Goal: Task Accomplishment & Management: Manage account settings

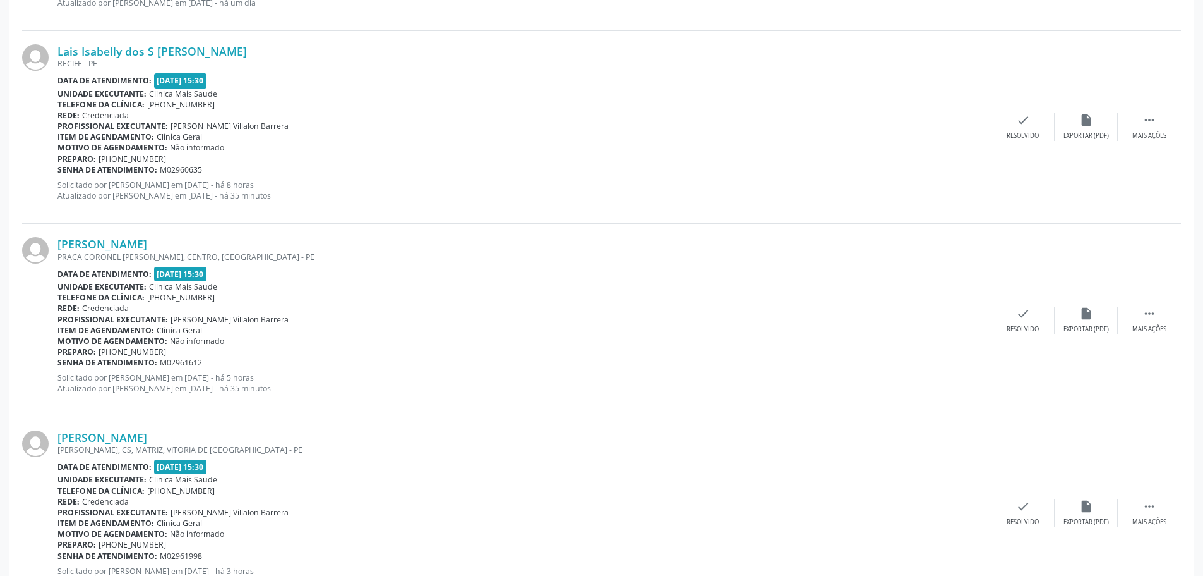
scroll to position [1176, 0]
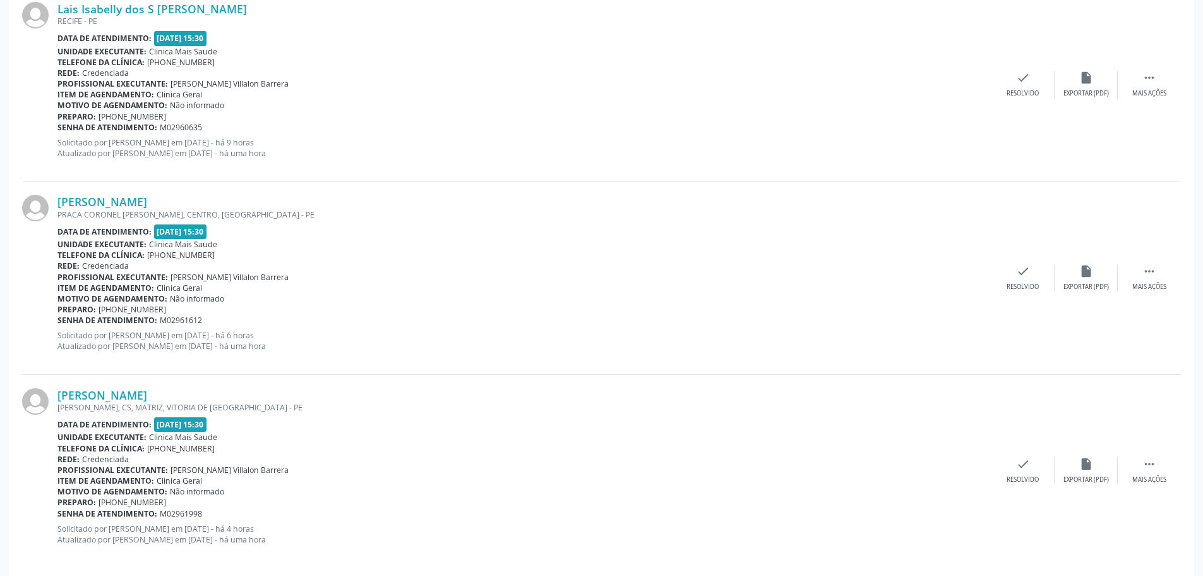
scroll to position [1176, 0]
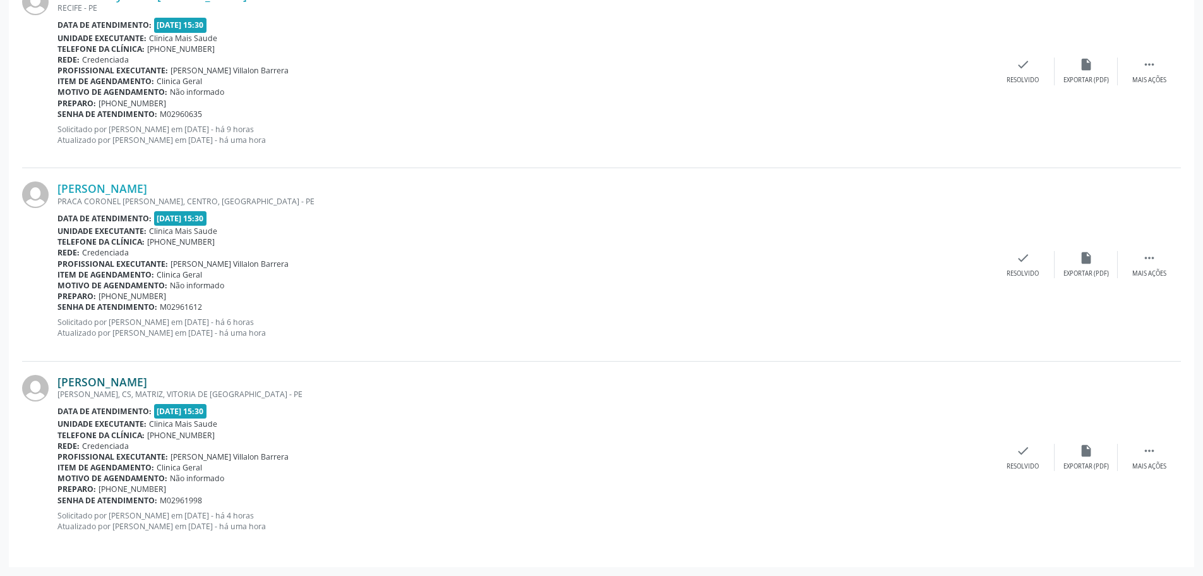
click at [147, 378] on link "[PERSON_NAME]" at bounding box center [102, 382] width 90 height 14
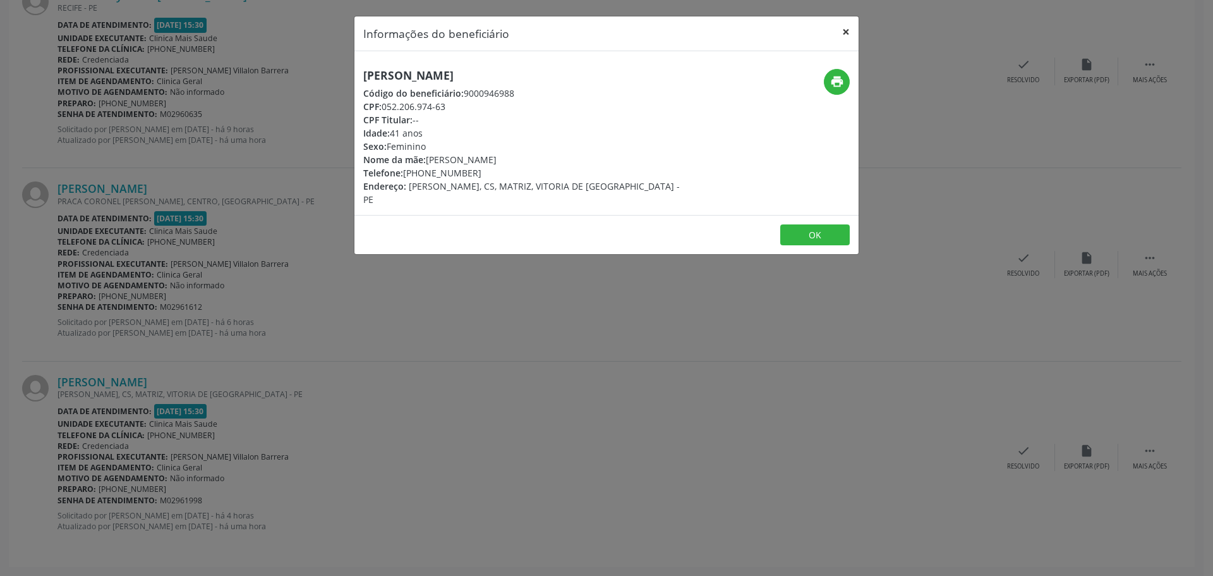
click at [850, 37] on button "×" at bounding box center [845, 31] width 25 height 31
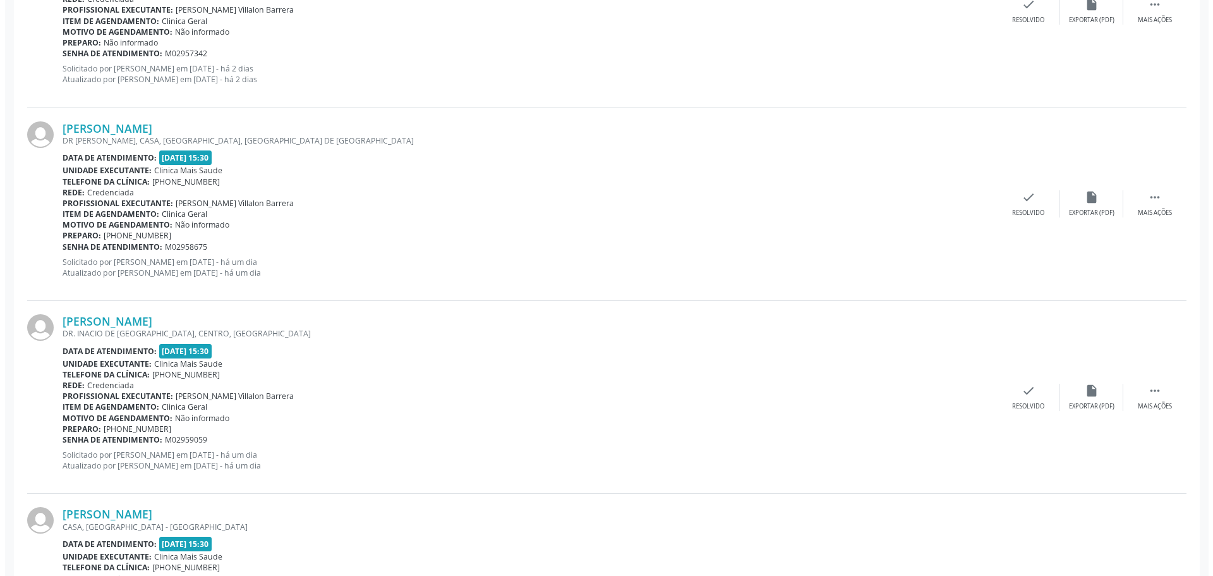
scroll to position [442, 0]
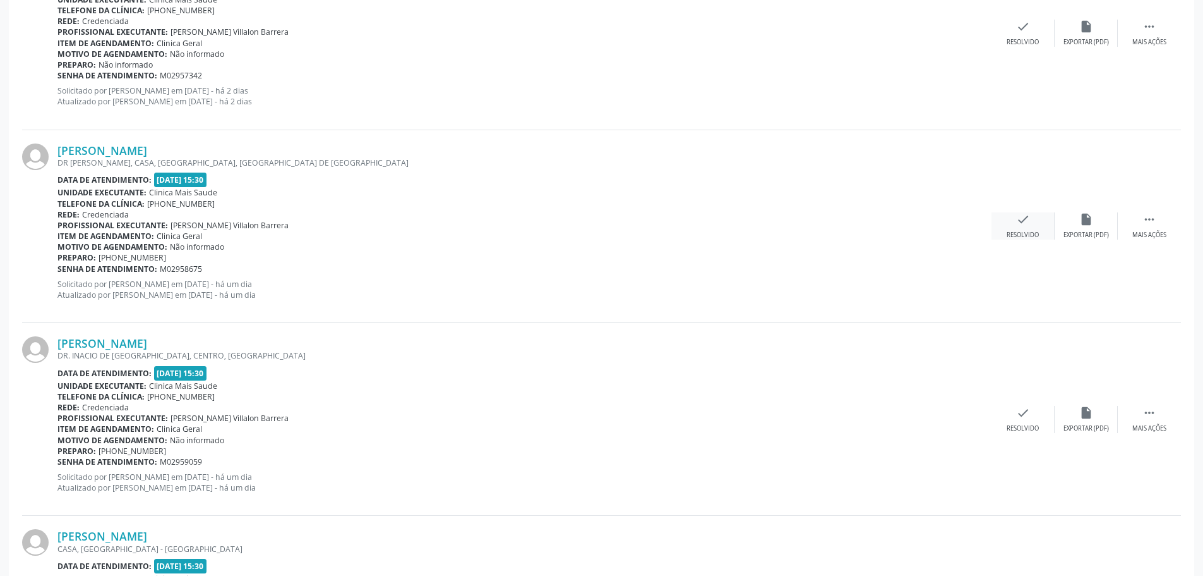
click at [1015, 233] on div "Resolvido" at bounding box center [1023, 235] width 32 height 9
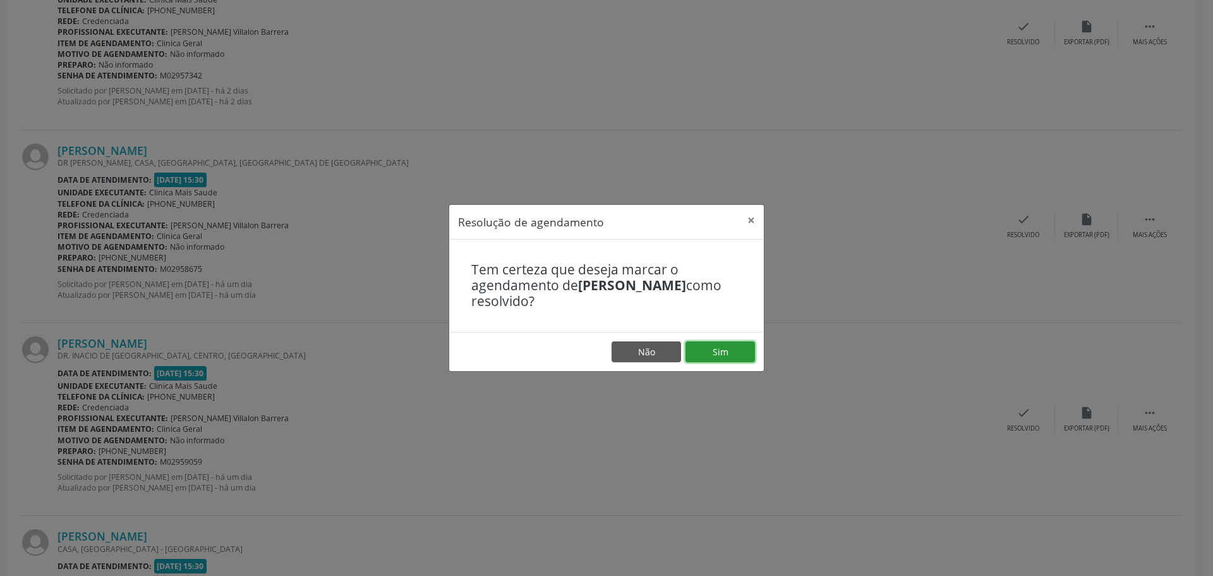
click at [713, 343] on button "Sim" at bounding box center [719, 351] width 69 height 21
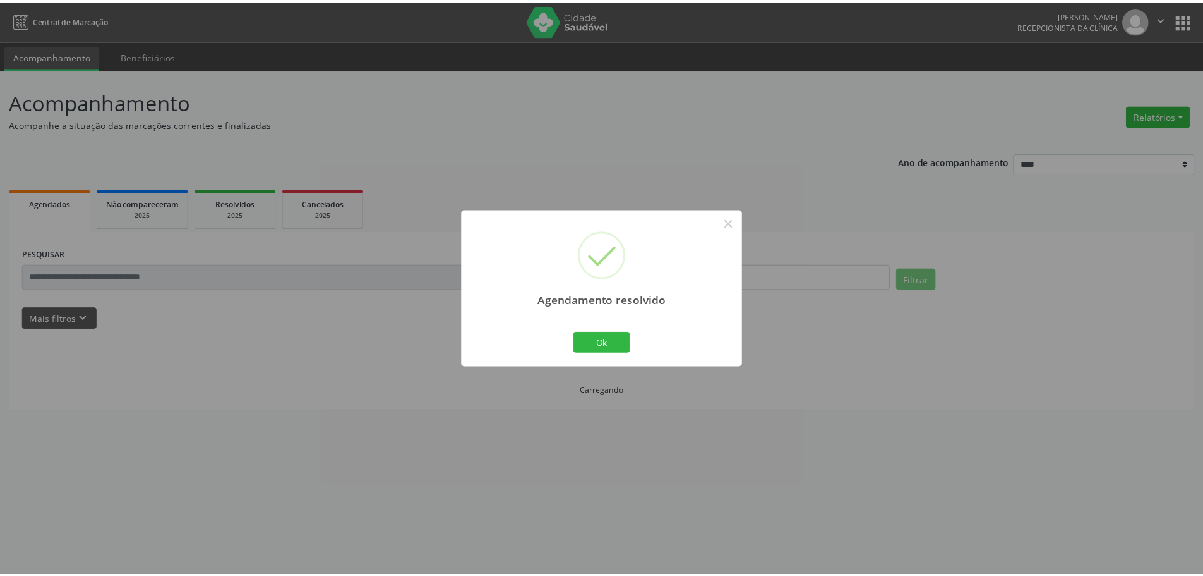
scroll to position [0, 0]
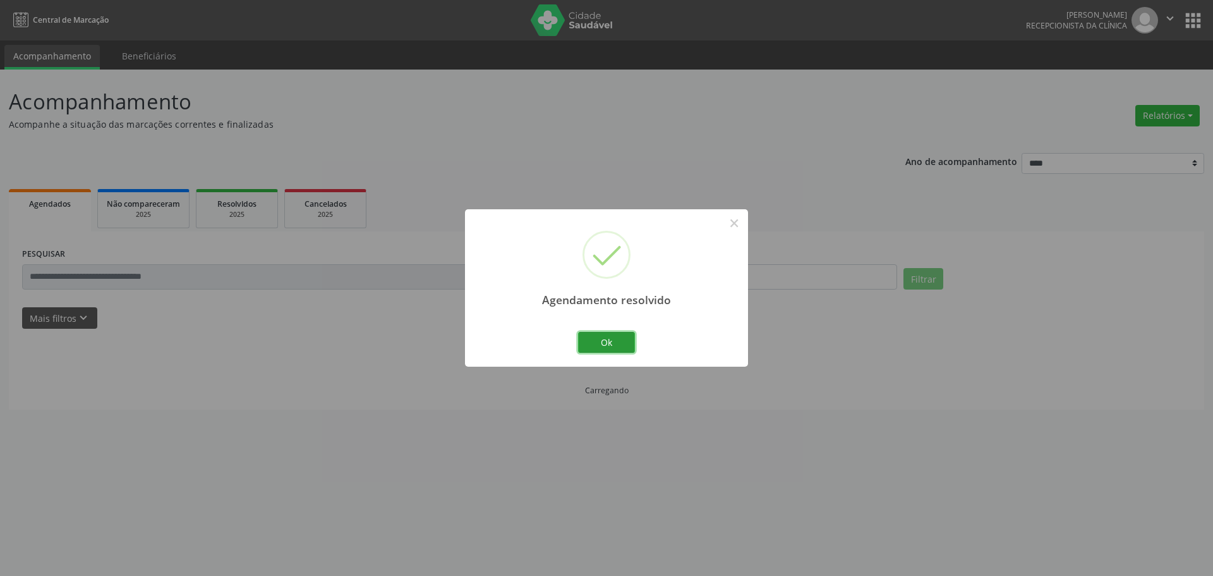
click at [620, 346] on button "Ok" at bounding box center [606, 342] width 57 height 21
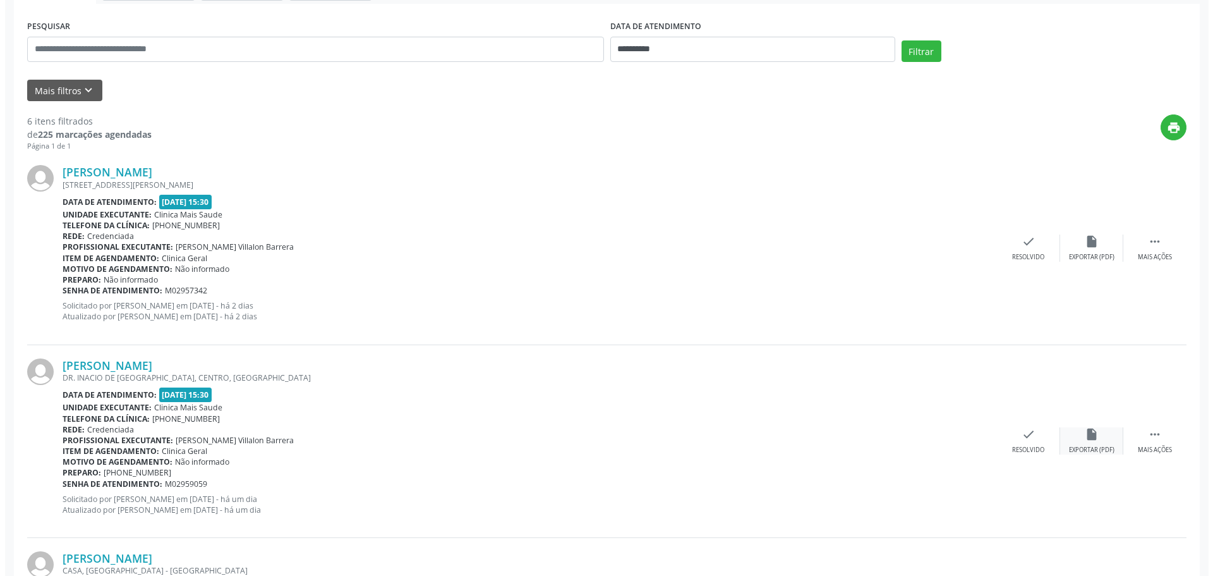
scroll to position [253, 0]
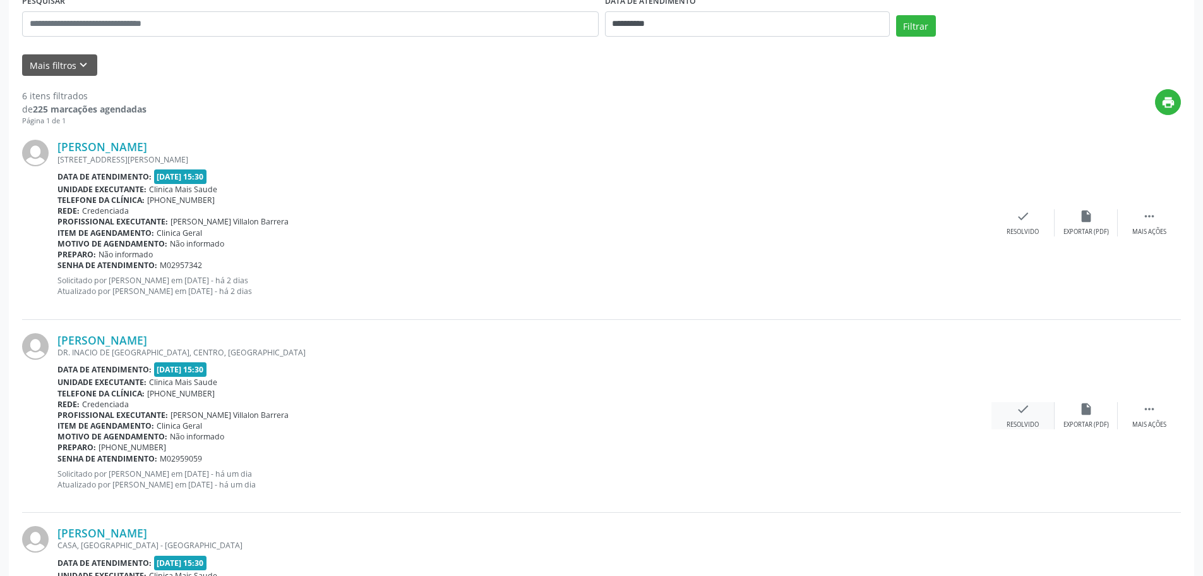
click at [1023, 423] on div "Resolvido" at bounding box center [1023, 424] width 32 height 9
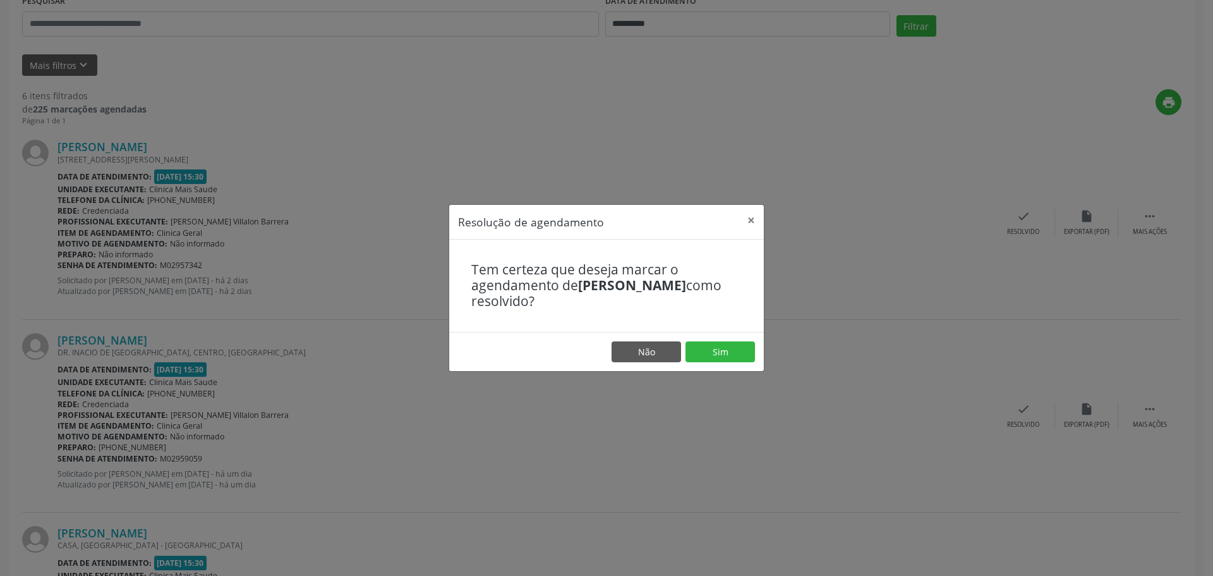
click at [735, 365] on footer "Não Sim" at bounding box center [606, 352] width 315 height 40
click at [735, 356] on button "Sim" at bounding box center [719, 351] width 69 height 21
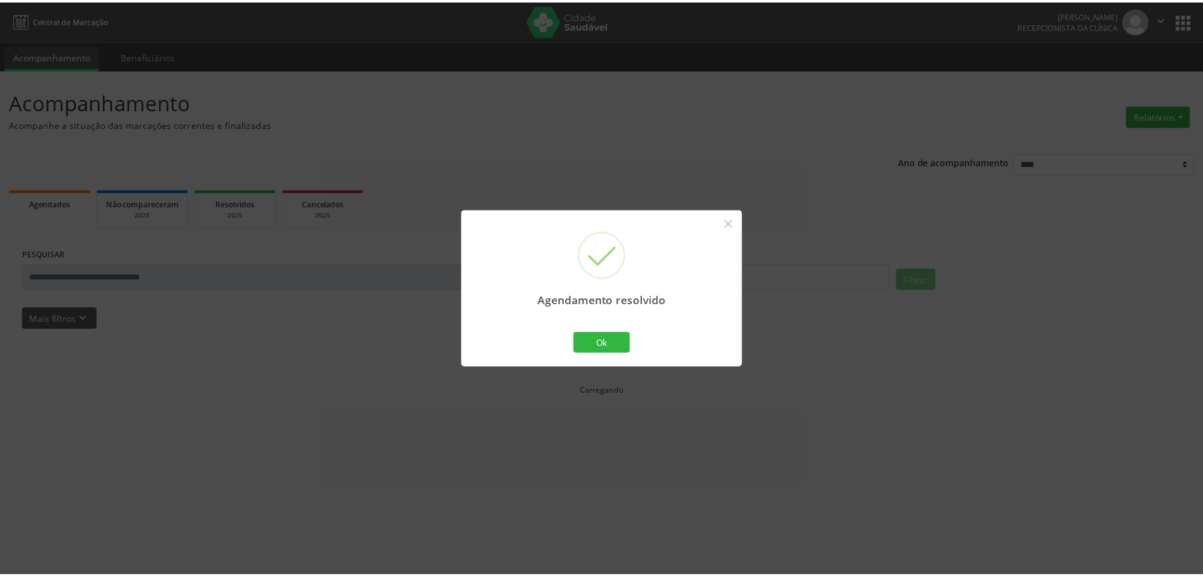
scroll to position [0, 0]
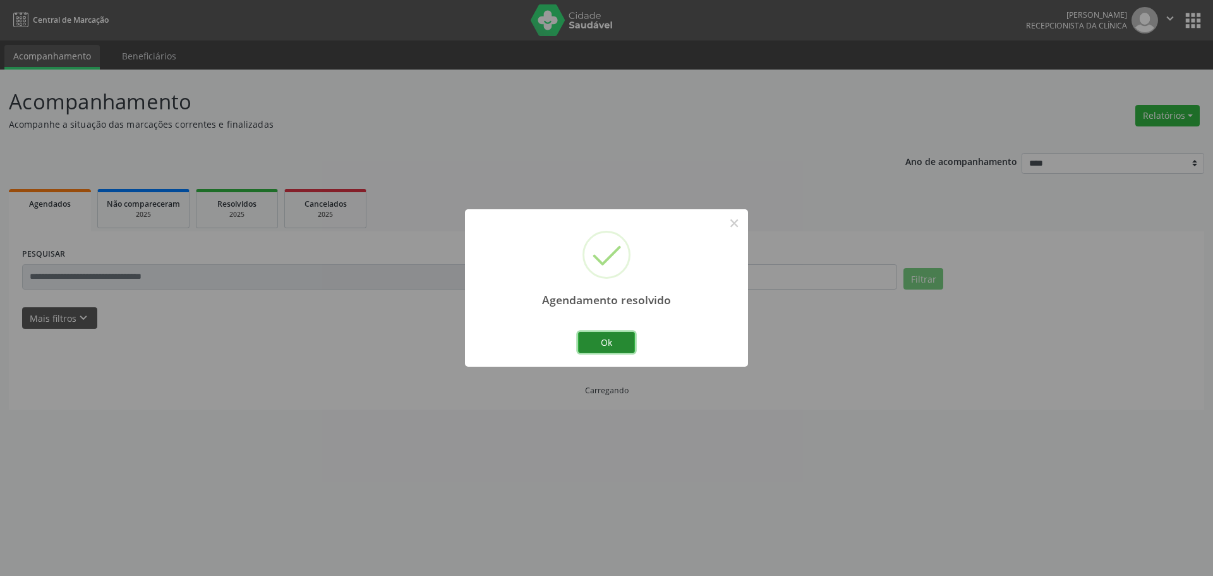
click at [612, 335] on button "Ok" at bounding box center [606, 342] width 57 height 21
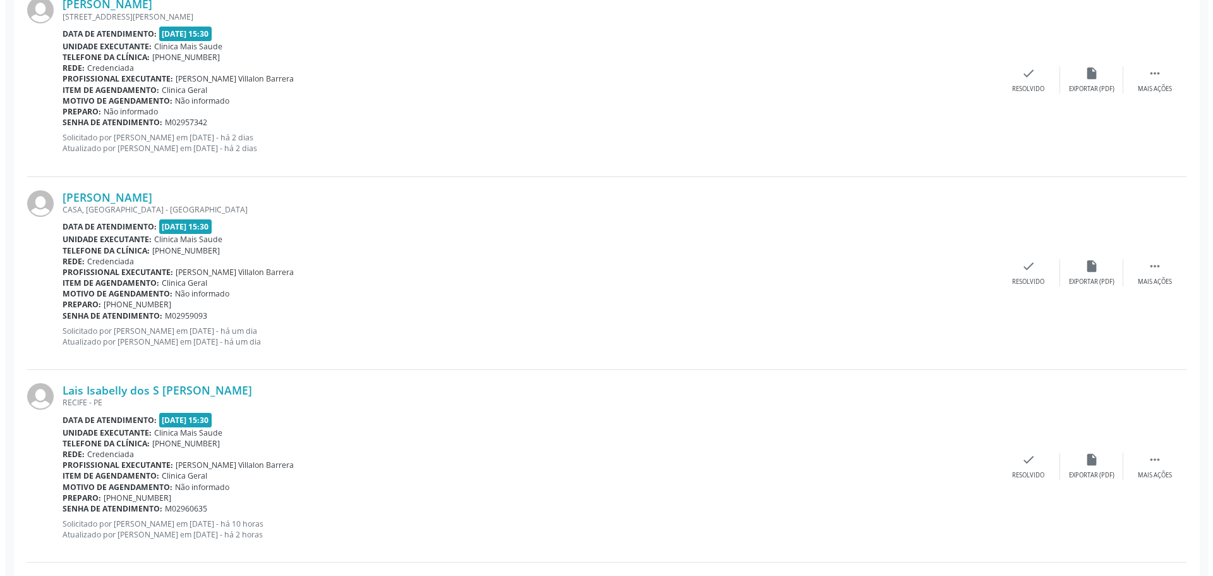
scroll to position [442, 0]
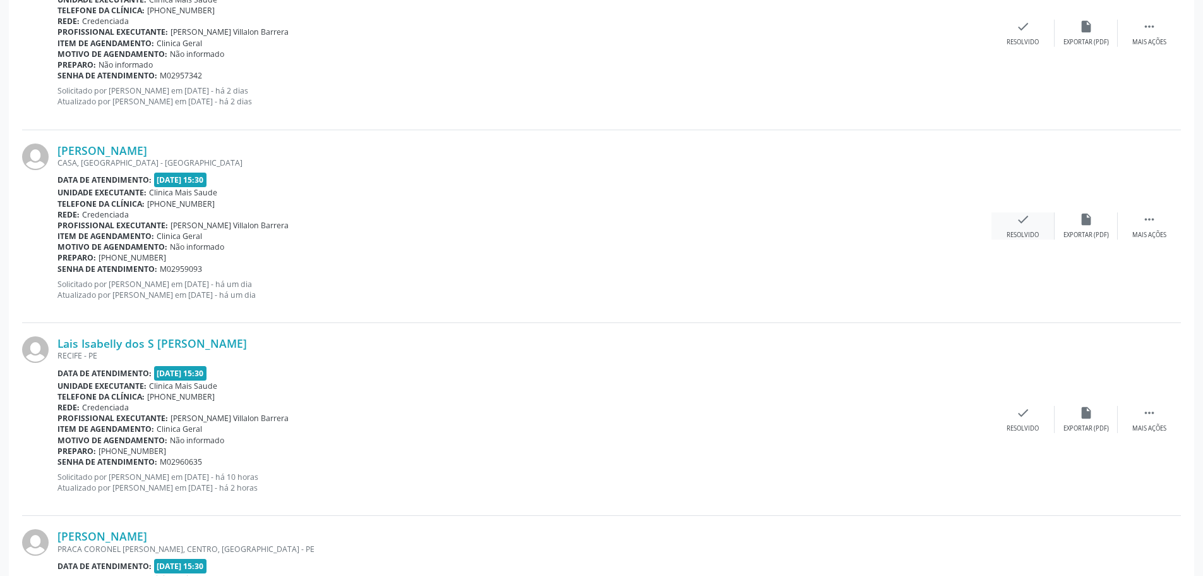
click at [1011, 221] on div "check Resolvido" at bounding box center [1023, 225] width 63 height 27
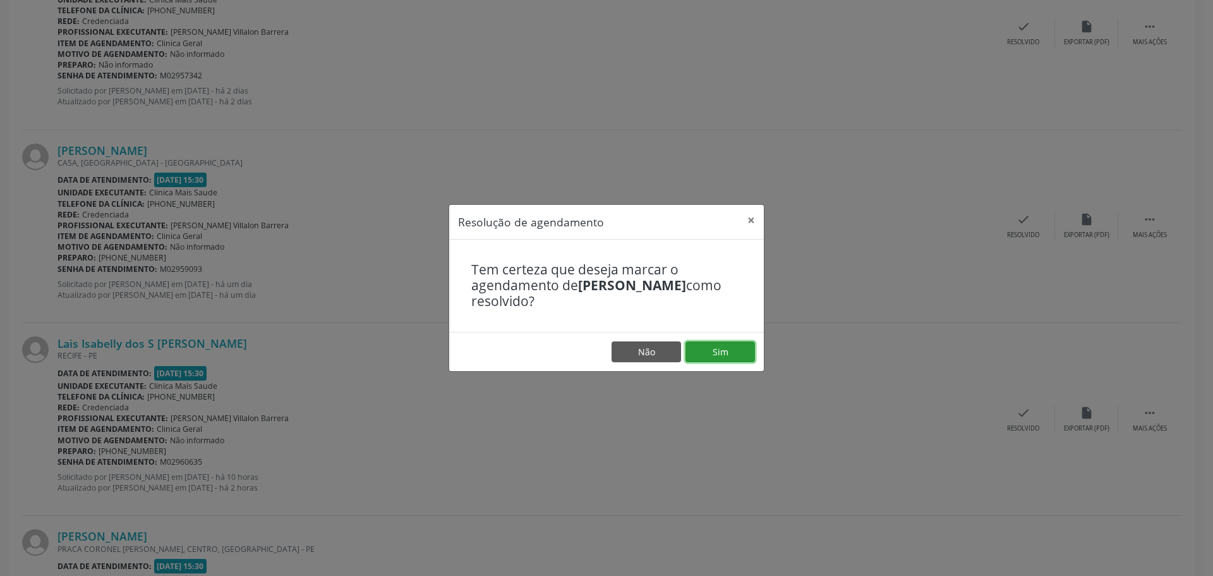
click at [733, 352] on button "Sim" at bounding box center [719, 351] width 69 height 21
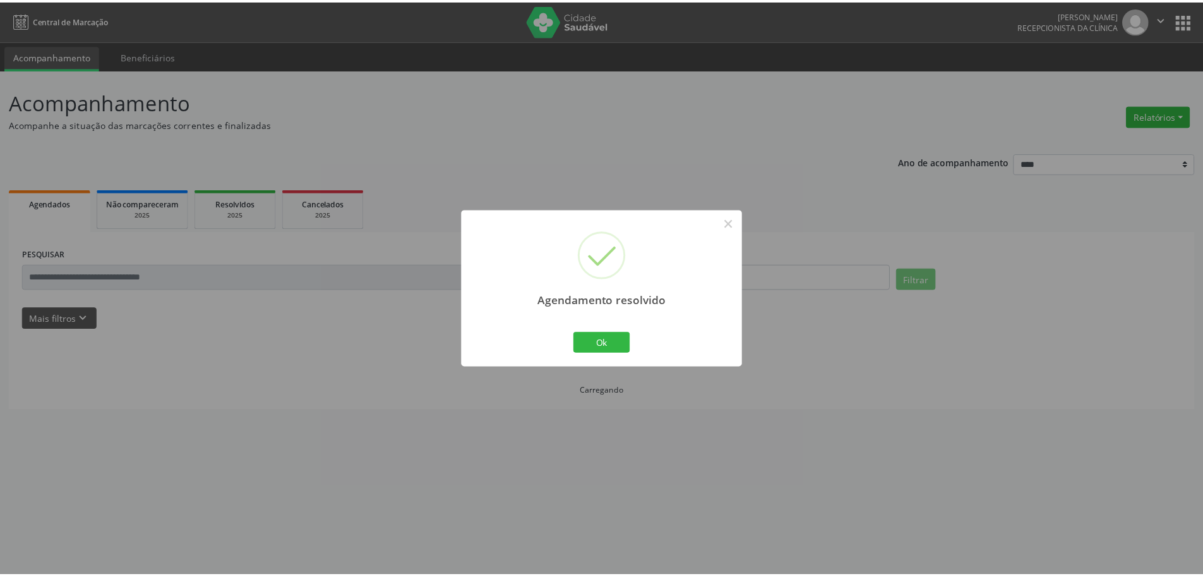
scroll to position [0, 0]
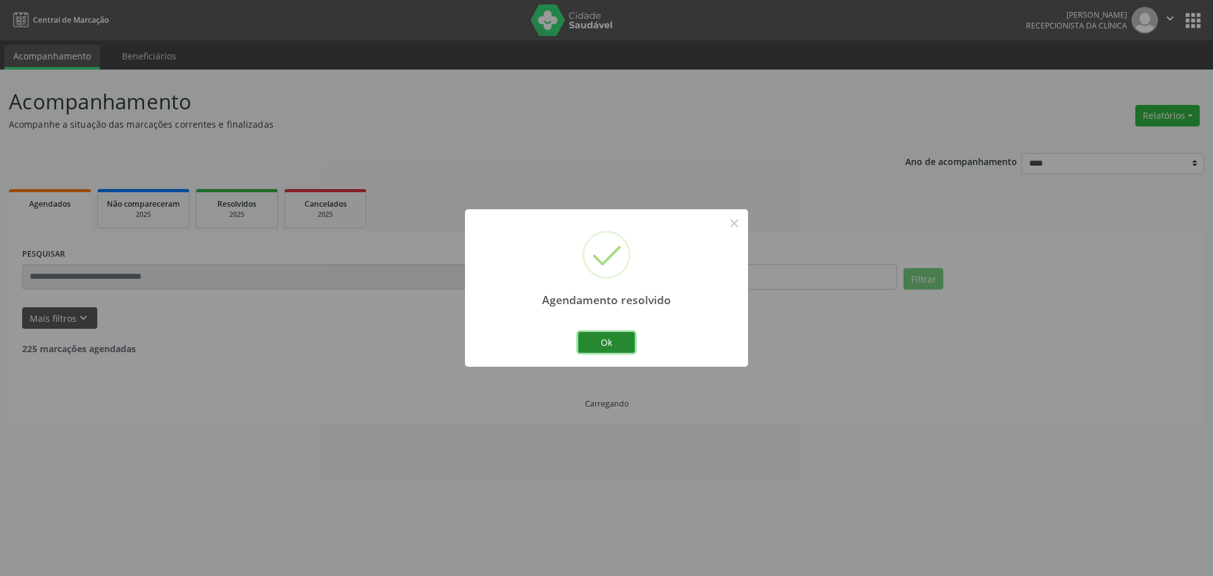
click at [624, 347] on button "Ok" at bounding box center [606, 342] width 57 height 21
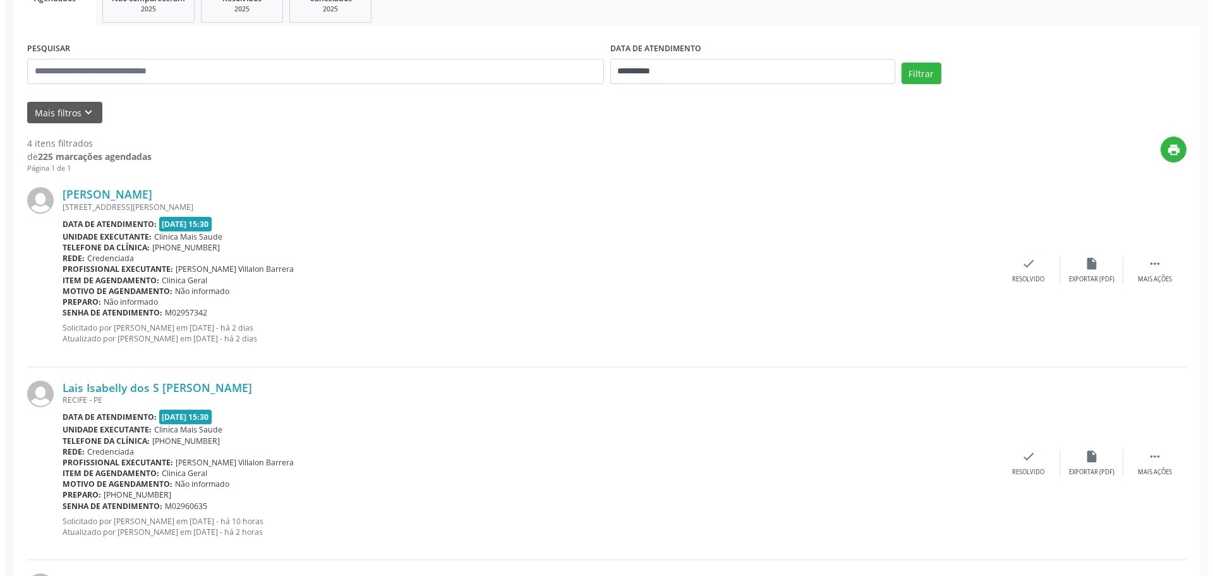
scroll to position [442, 0]
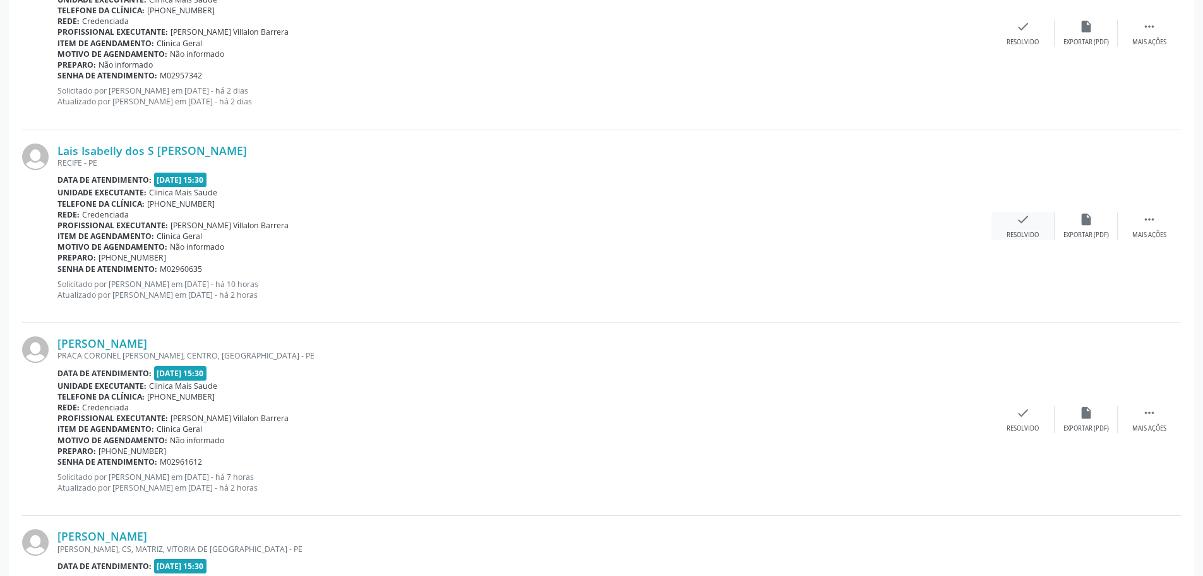
click at [1034, 219] on div "check Resolvido" at bounding box center [1023, 225] width 63 height 27
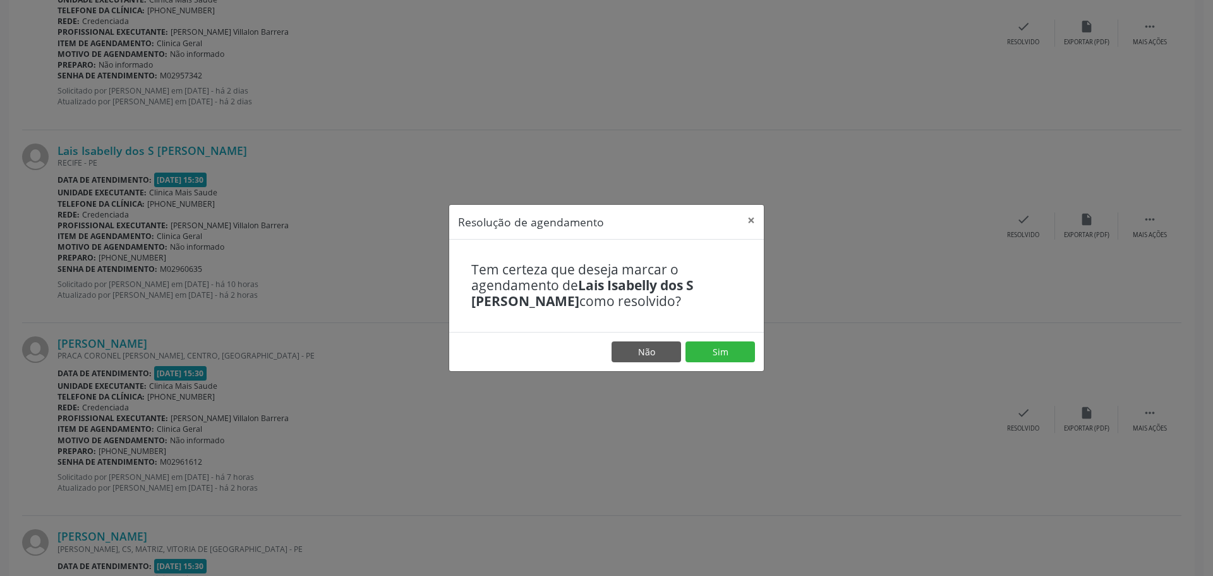
click at [765, 342] on div "Resolução de agendamento × Tem certeza que deseja marcar o agendamento de Lais …" at bounding box center [606, 288] width 1213 height 576
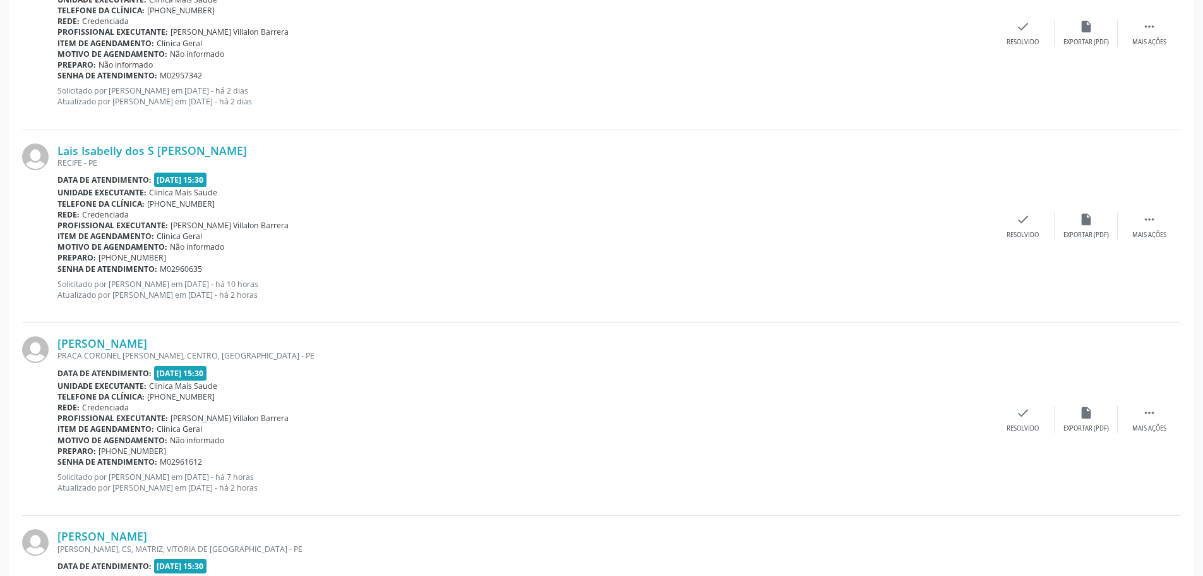
click at [1038, 207] on div "Lais Isabelly dos S Bezerra Silva RECIFE - PE Data de atendimento: 01/10/2025 -…" at bounding box center [601, 226] width 1159 height 193
click at [1009, 224] on div "check Resolvido" at bounding box center [1023, 225] width 63 height 27
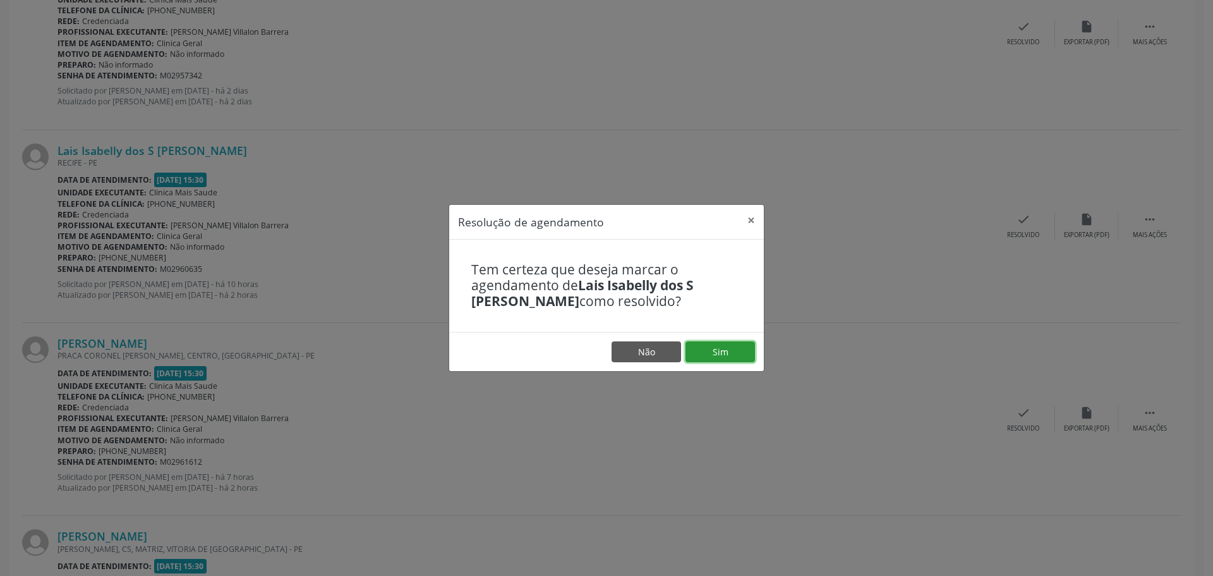
click at [747, 344] on button "Sim" at bounding box center [719, 351] width 69 height 21
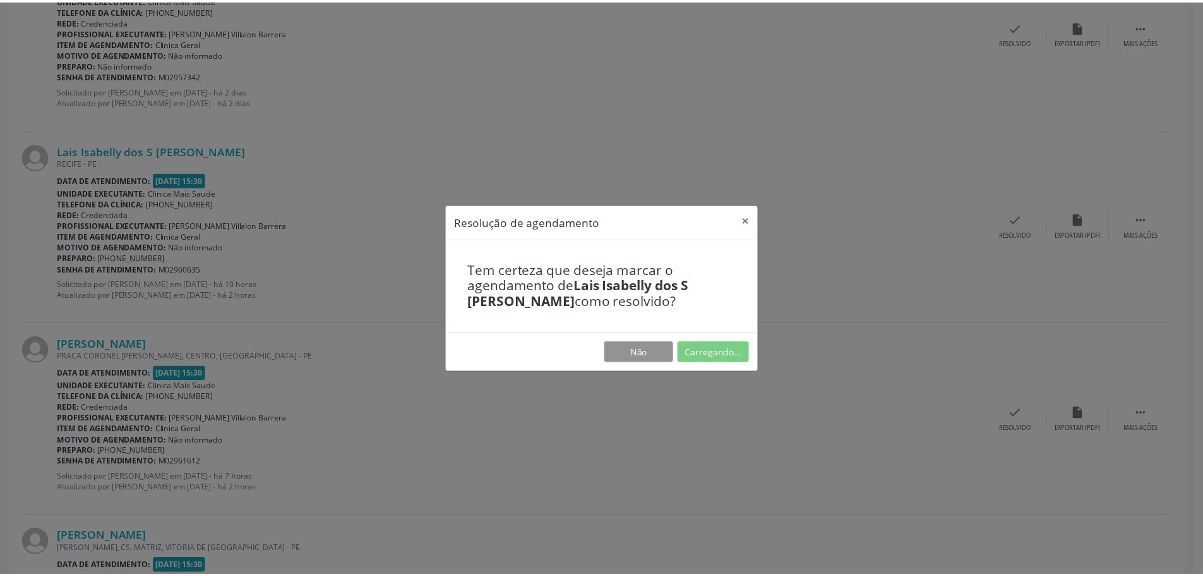
scroll to position [0, 0]
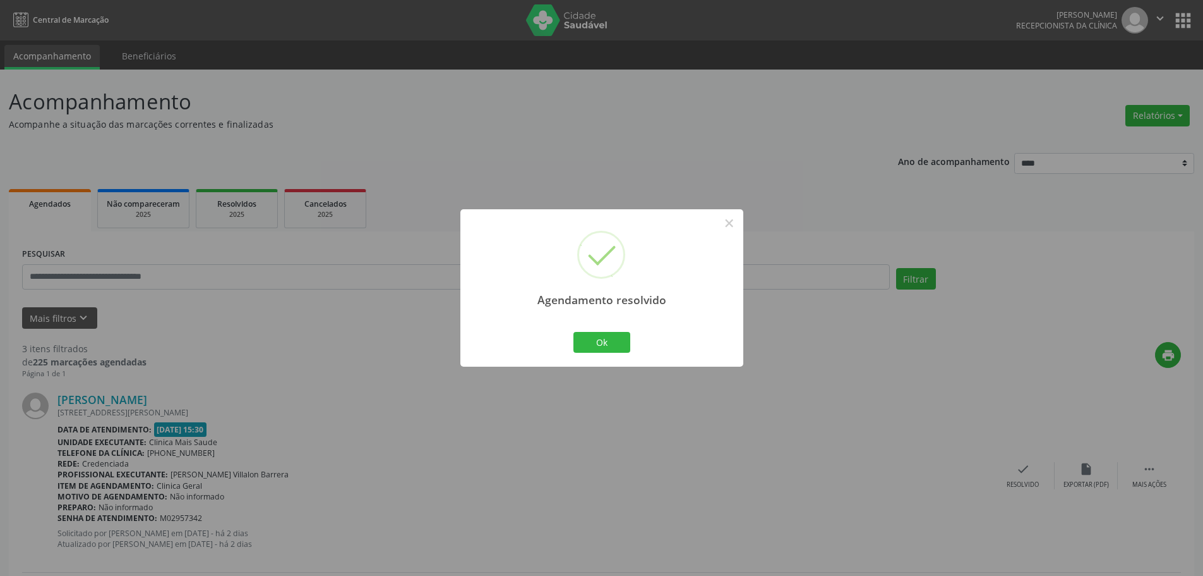
click at [603, 330] on div "Ok Cancel" at bounding box center [601, 342] width 63 height 27
click at [601, 349] on button "Ok" at bounding box center [602, 342] width 57 height 21
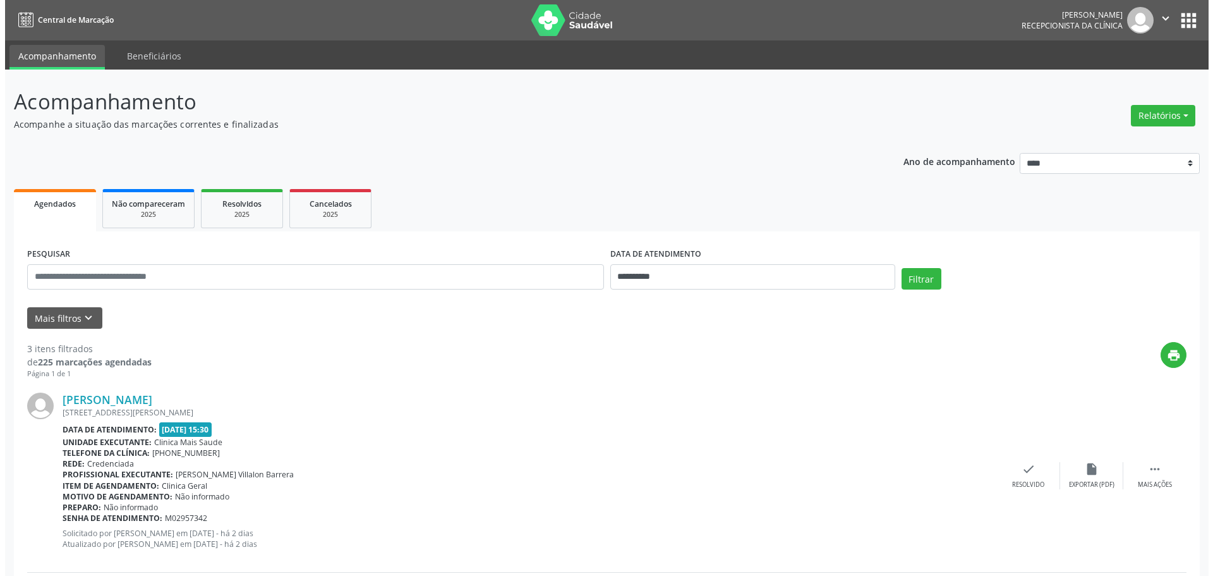
scroll to position [379, 0]
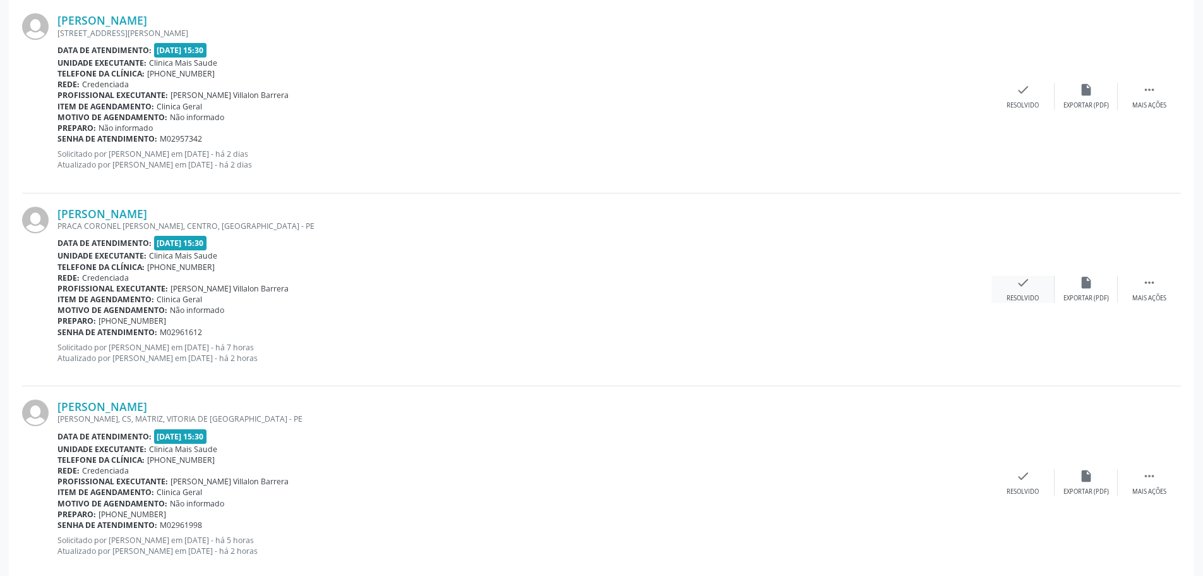
click at [1022, 283] on icon "check" at bounding box center [1023, 282] width 14 height 14
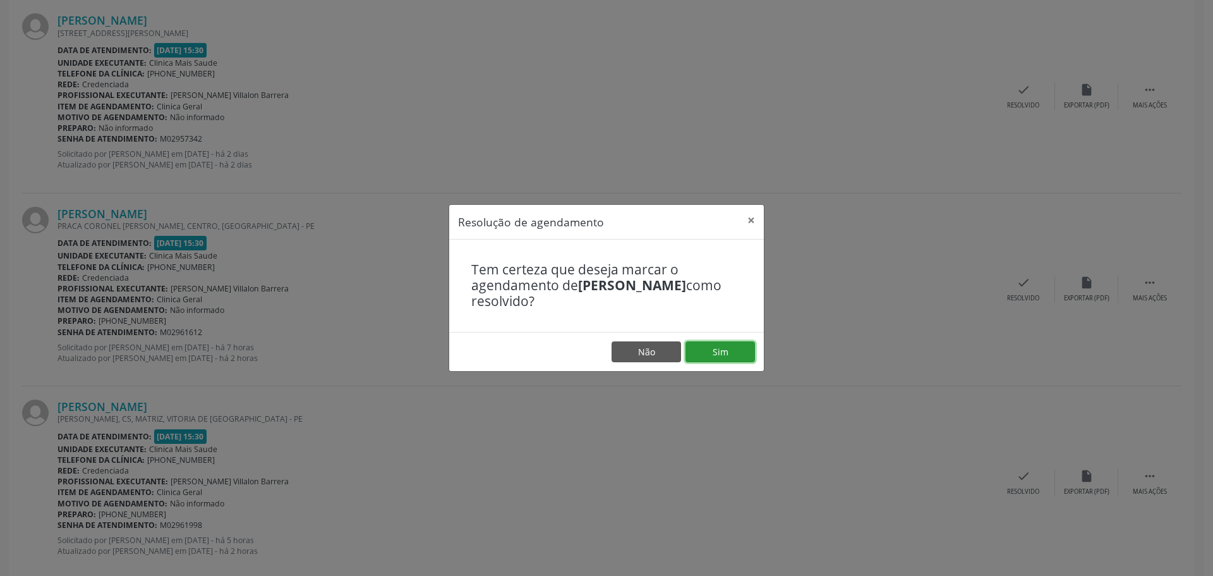
click at [735, 348] on button "Sim" at bounding box center [719, 351] width 69 height 21
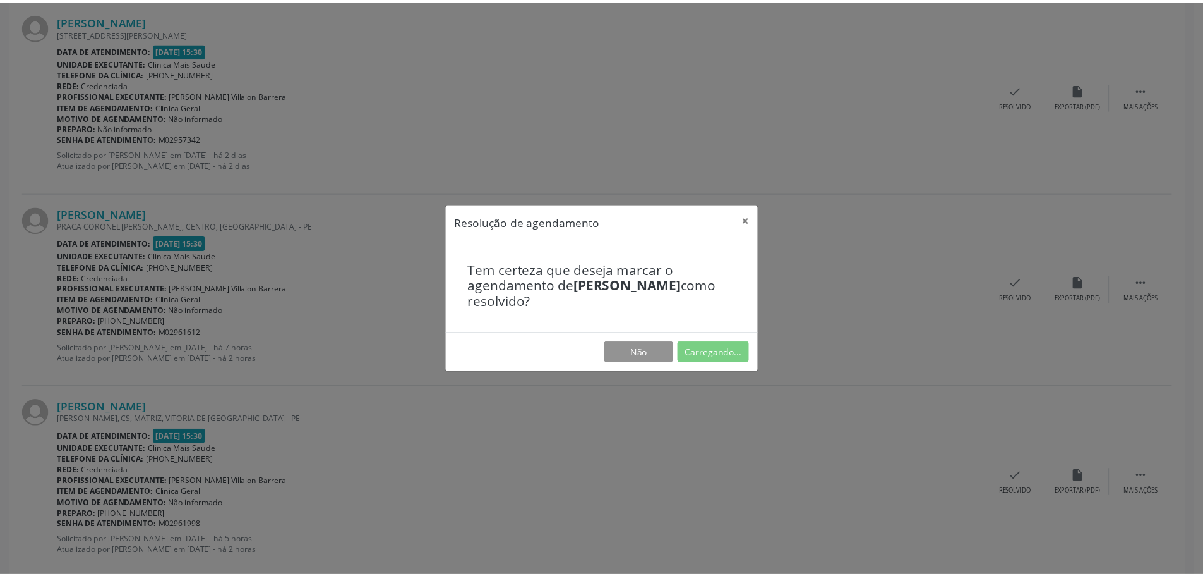
scroll to position [0, 0]
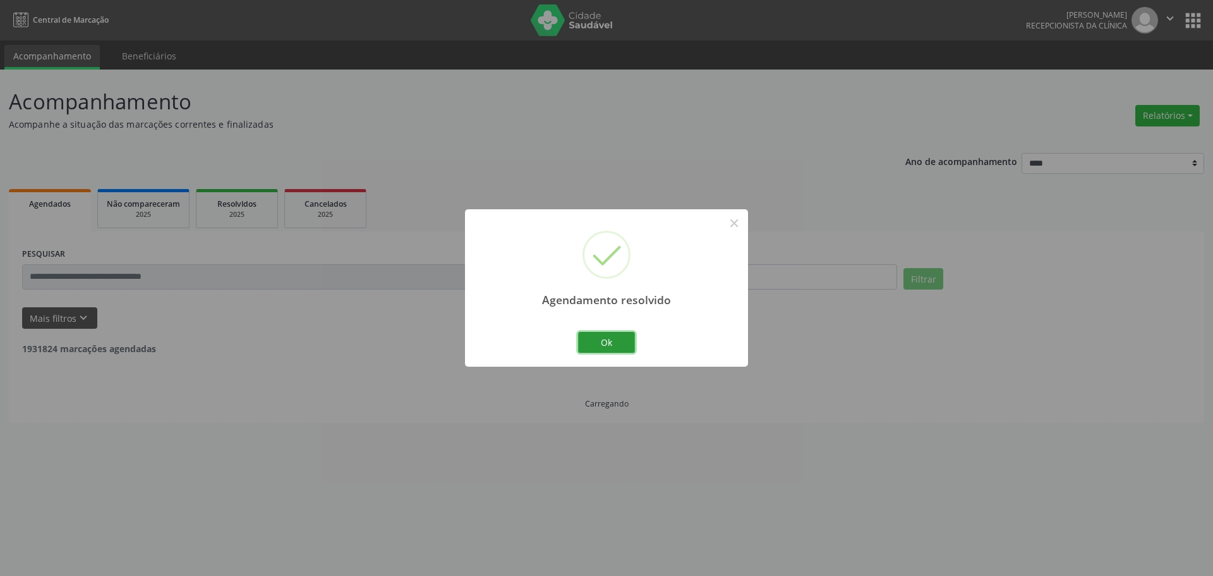
click at [632, 352] on div "Ok Cancel" at bounding box center [607, 342] width 63 height 27
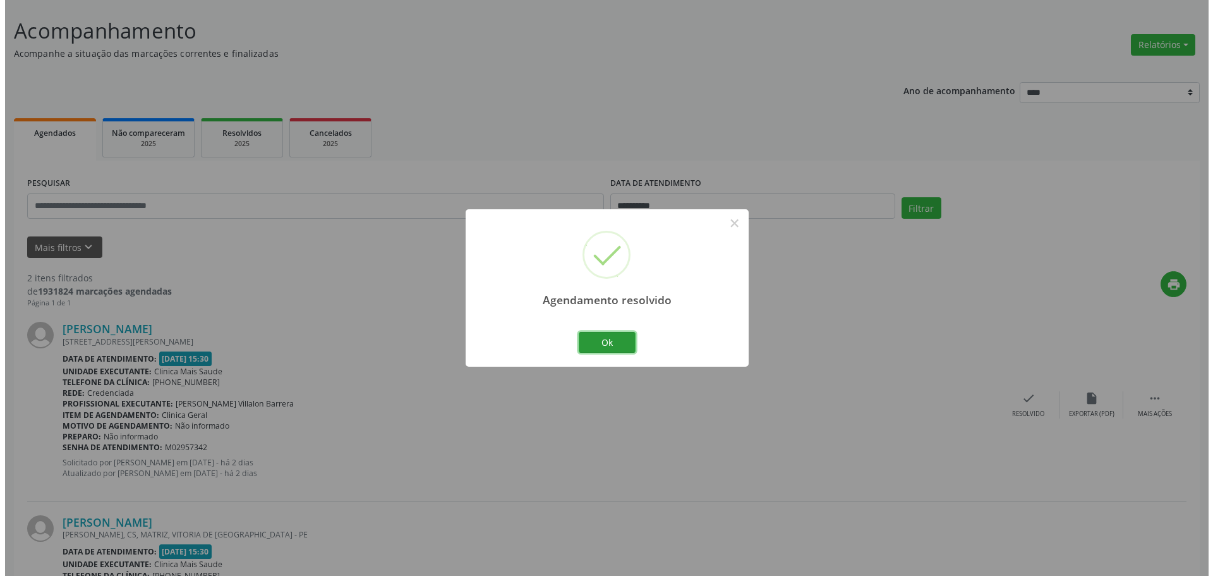
scroll to position [211, 0]
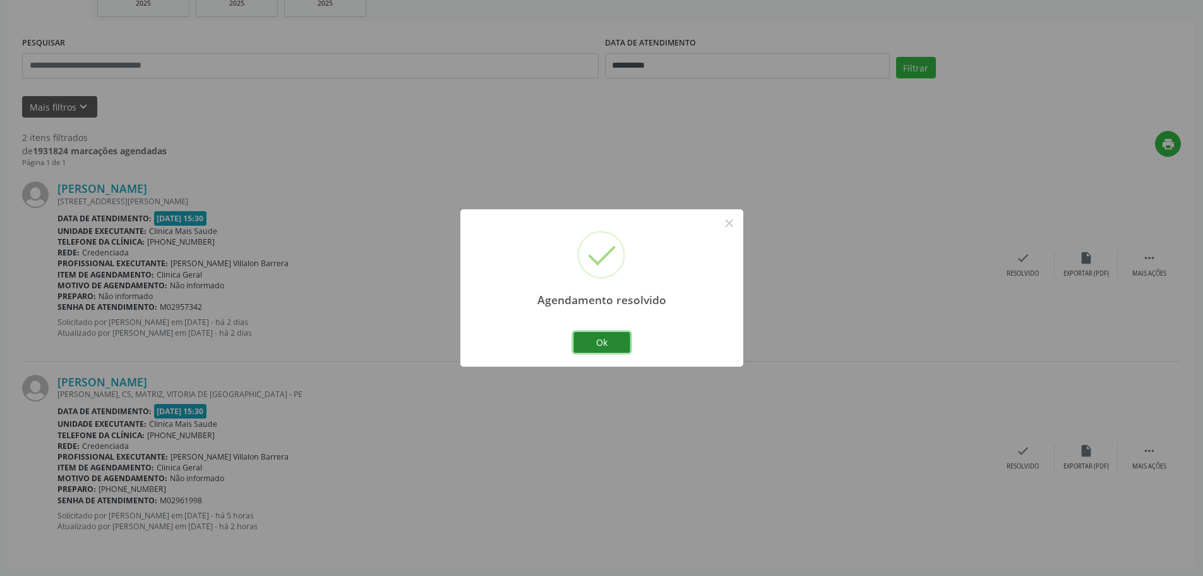
click at [596, 337] on button "Ok" at bounding box center [602, 342] width 57 height 21
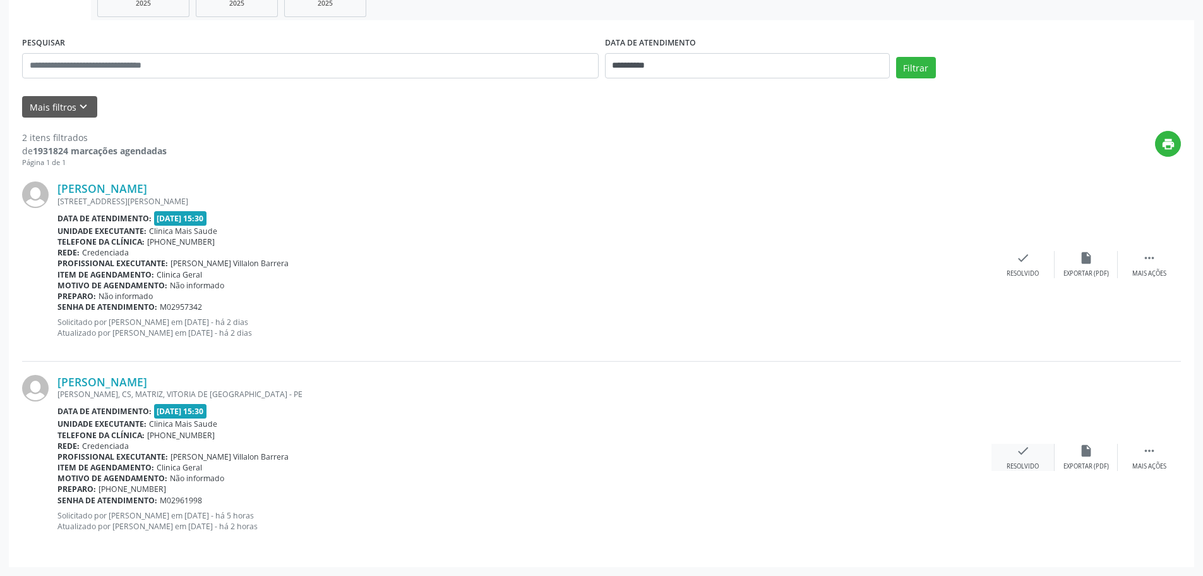
click at [1025, 466] on div "Resolvido" at bounding box center [1023, 466] width 32 height 9
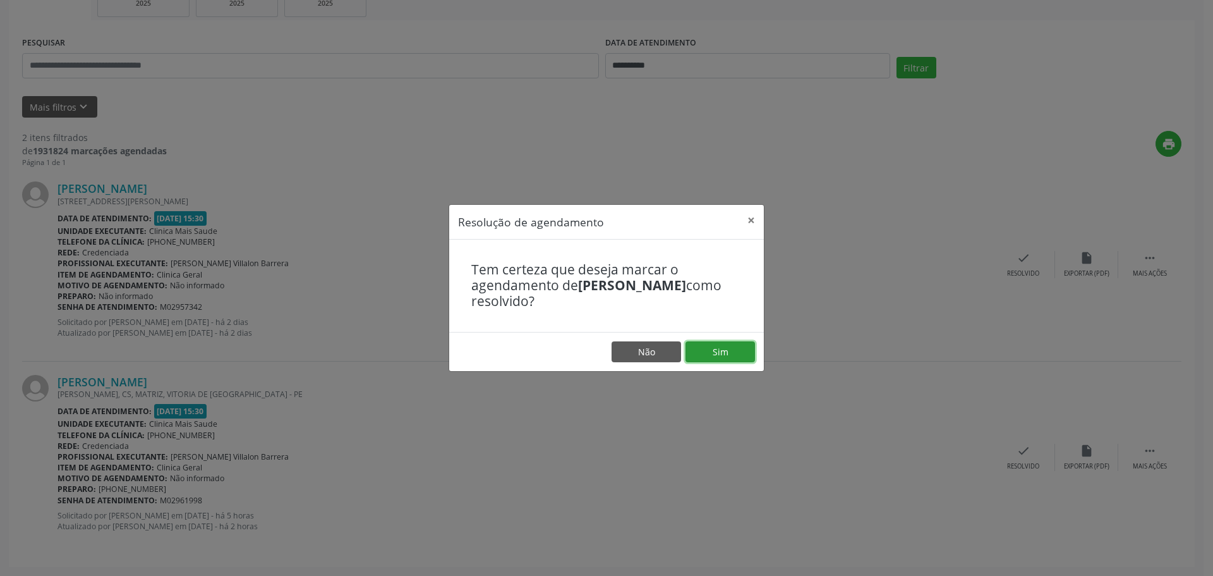
click at [704, 356] on button "Sim" at bounding box center [719, 351] width 69 height 21
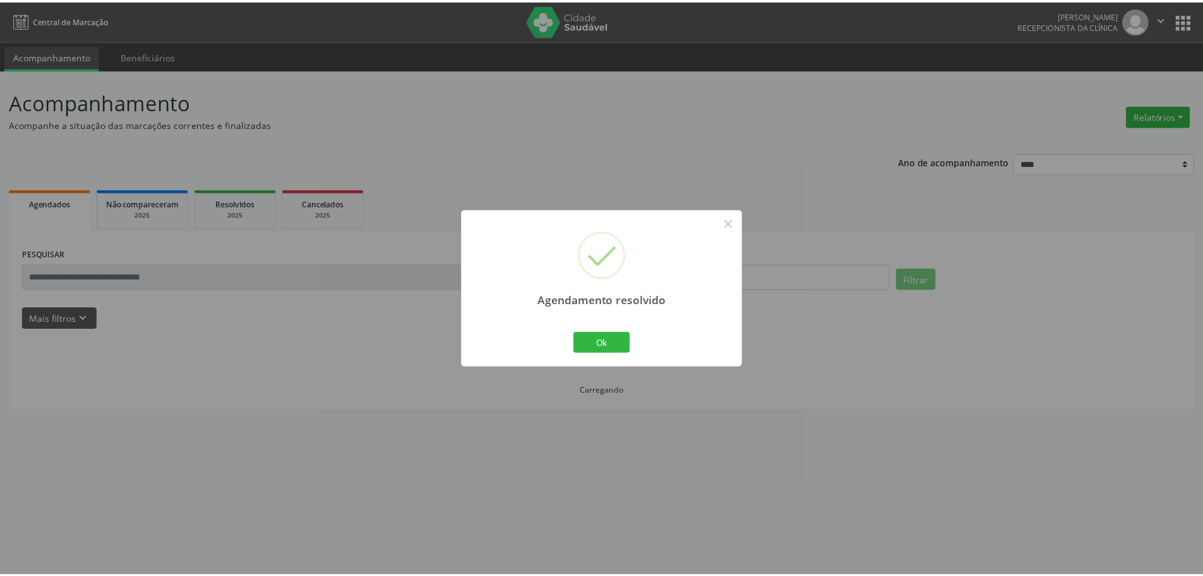
scroll to position [0, 0]
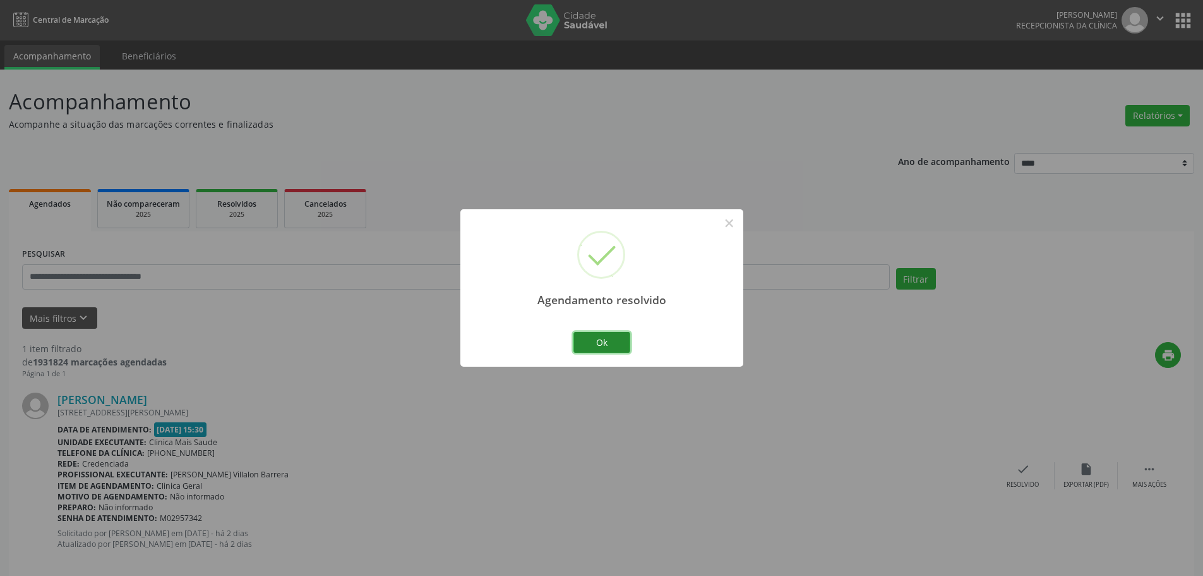
click at [603, 347] on button "Ok" at bounding box center [602, 342] width 57 height 21
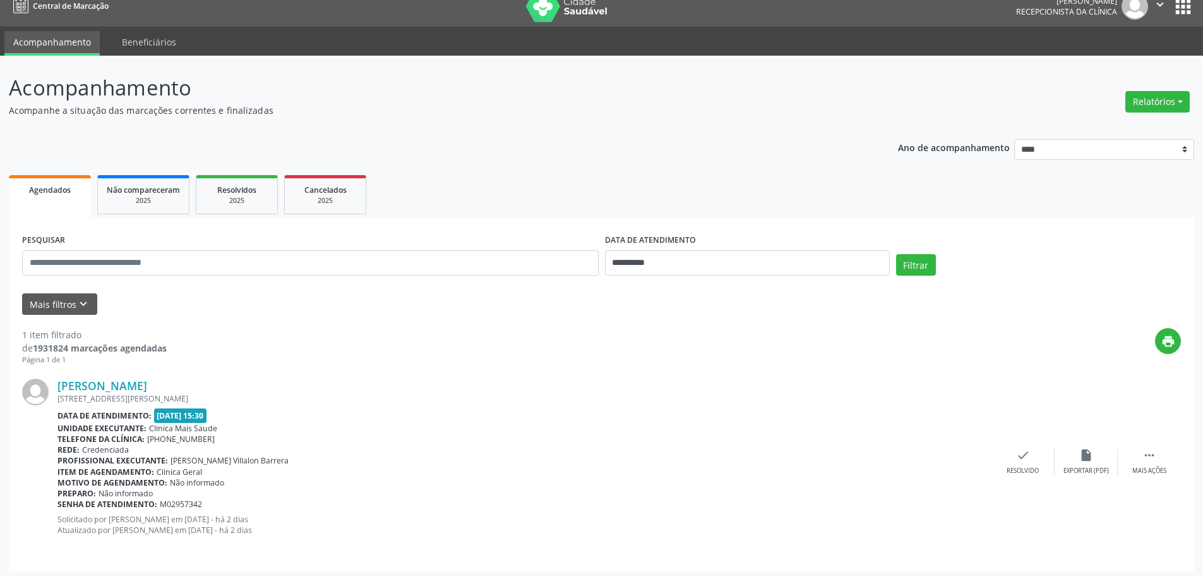
scroll to position [18, 0]
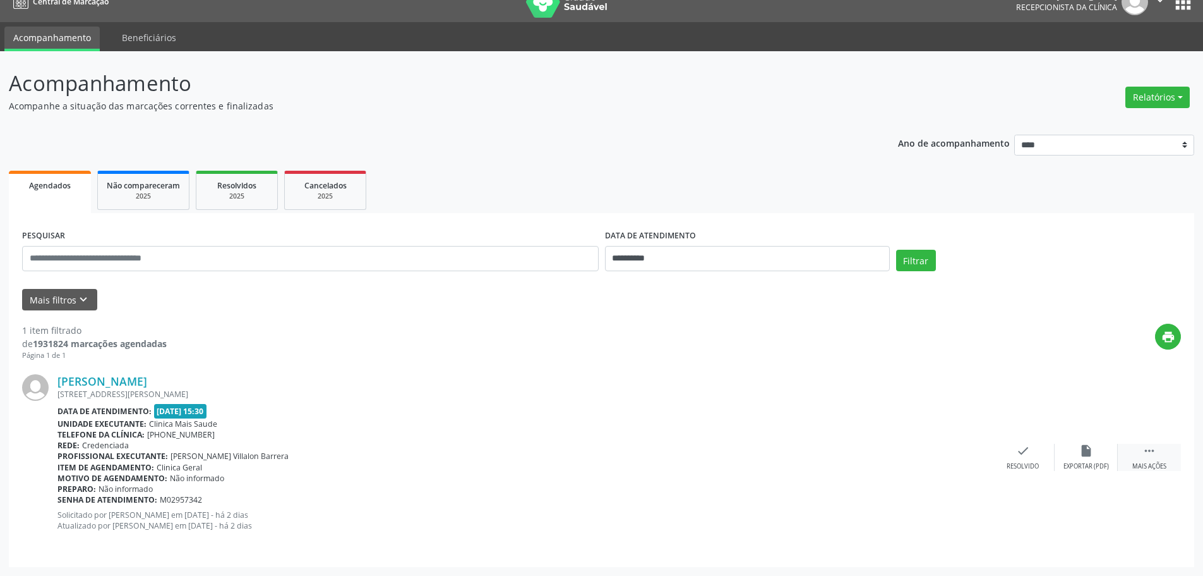
click at [1168, 449] on div " Mais ações" at bounding box center [1149, 456] width 63 height 27
click at [1087, 460] on div "alarm_off Não compareceu" at bounding box center [1086, 456] width 63 height 27
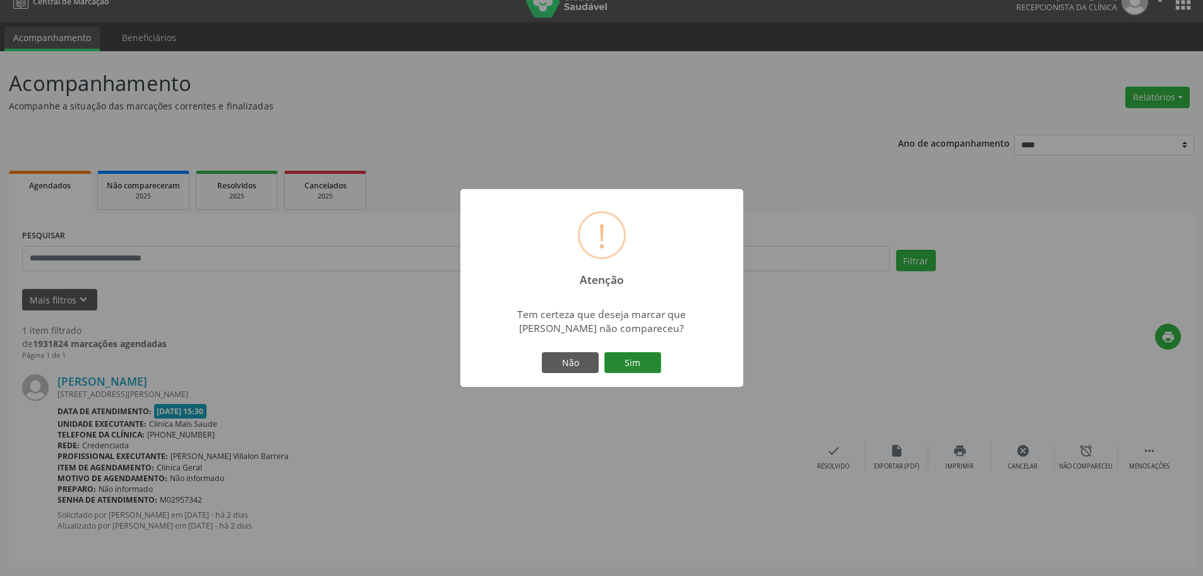
click at [644, 359] on button "Sim" at bounding box center [633, 362] width 57 height 21
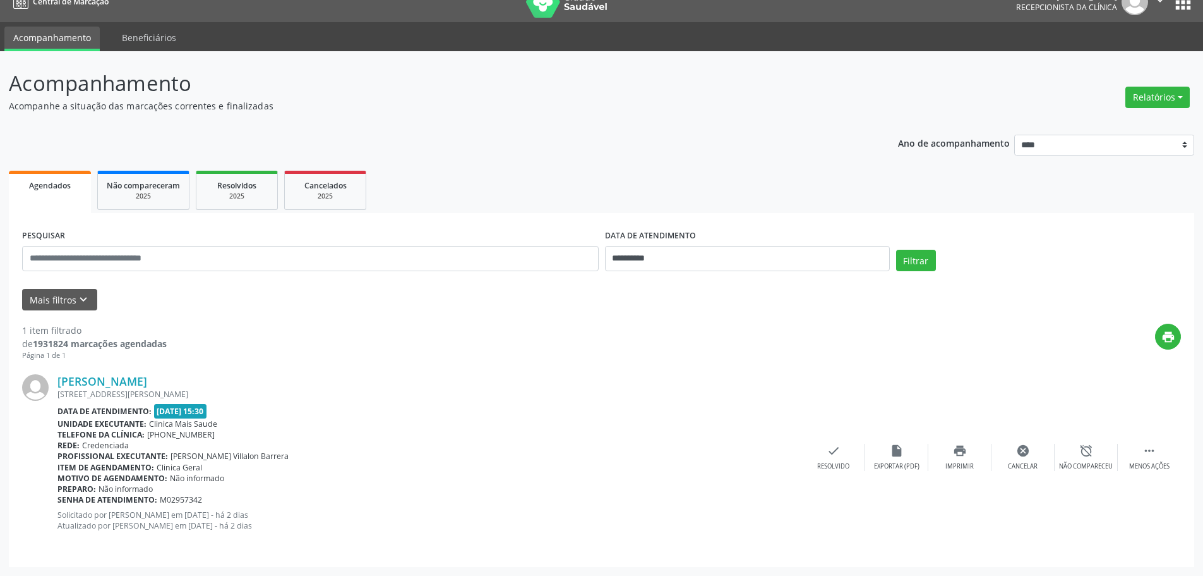
scroll to position [0, 0]
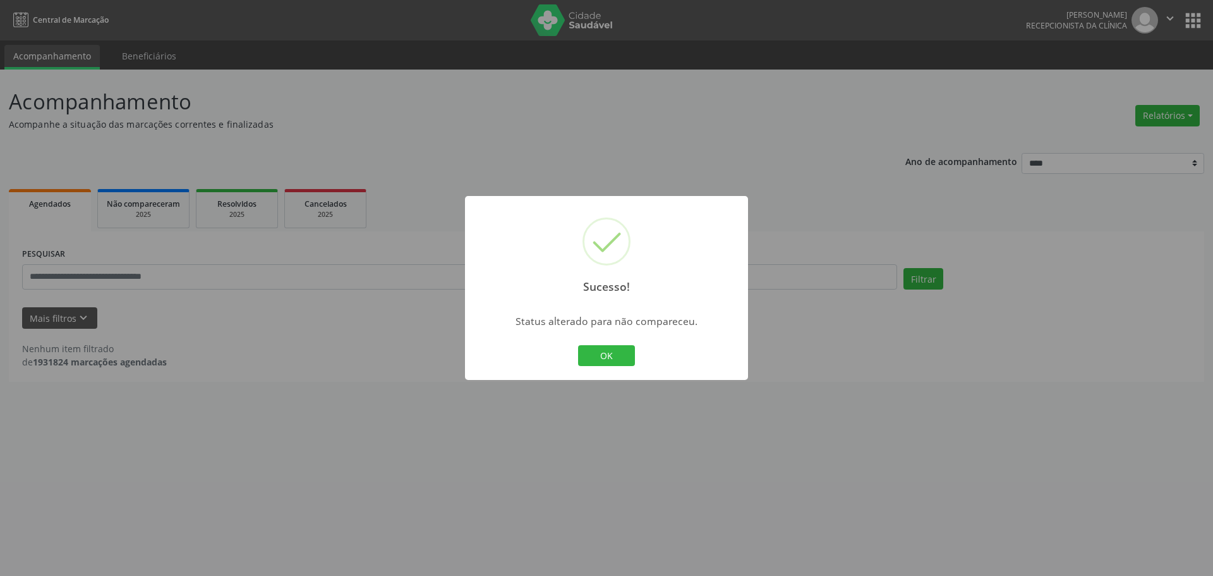
drag, startPoint x: 648, startPoint y: 378, endPoint x: 632, endPoint y: 368, distance: 19.3
click at [642, 373] on div "Sucesso! × Status alterado para não compareceu. OK Cancel" at bounding box center [606, 288] width 283 height 184
click at [628, 365] on button "OK" at bounding box center [606, 355] width 57 height 21
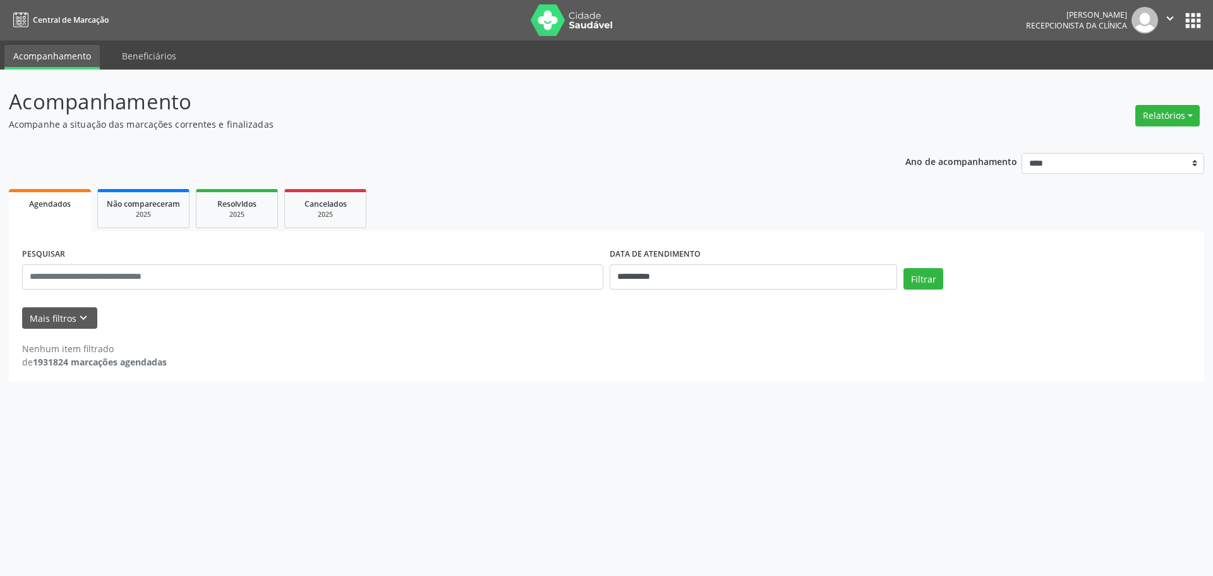
click at [743, 206] on ul "Agendados Não compareceram 2025 Resolvidos 2025 Cancelados 2025" at bounding box center [606, 208] width 1195 height 45
click at [768, 256] on div "DATA DE ATENDIMENTO" at bounding box center [753, 254] width 287 height 20
click at [770, 278] on input "**********" at bounding box center [753, 276] width 287 height 25
click at [684, 342] on span "30" at bounding box center [674, 342] width 25 height 25
type input "**********"
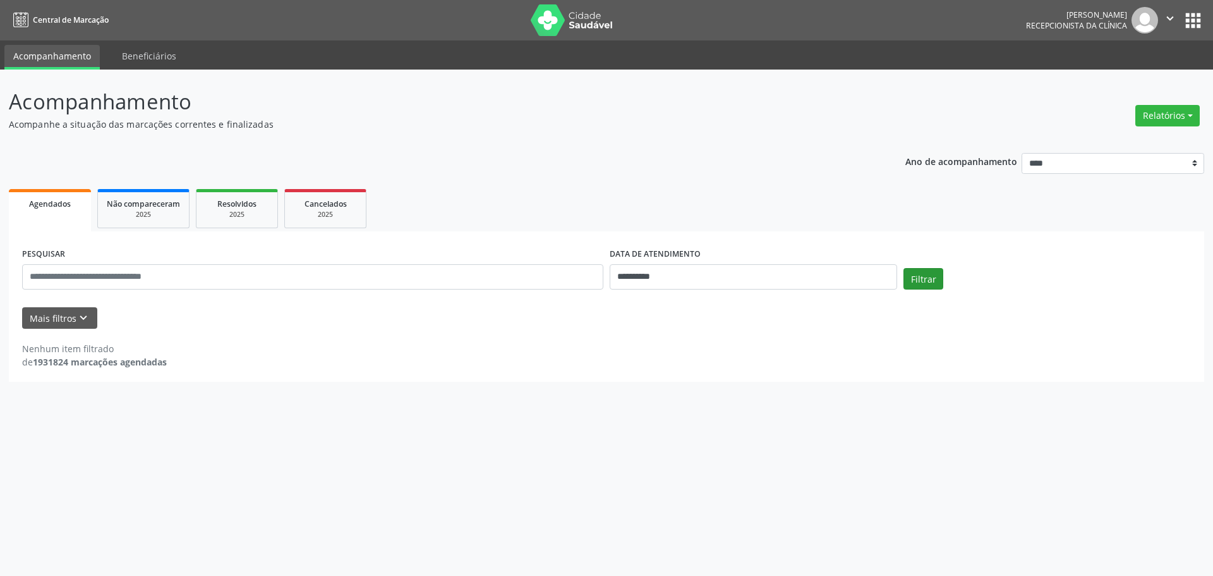
click at [894, 291] on div "**********" at bounding box center [753, 271] width 294 height 54
click at [931, 286] on button "Filtrar" at bounding box center [923, 278] width 40 height 21
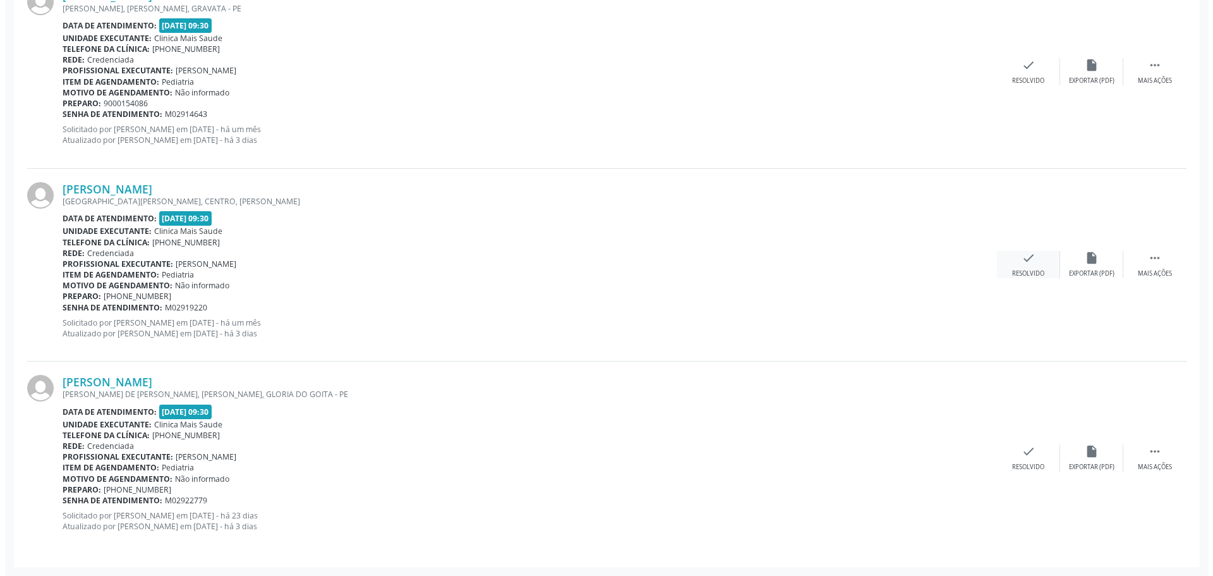
scroll to position [341, 0]
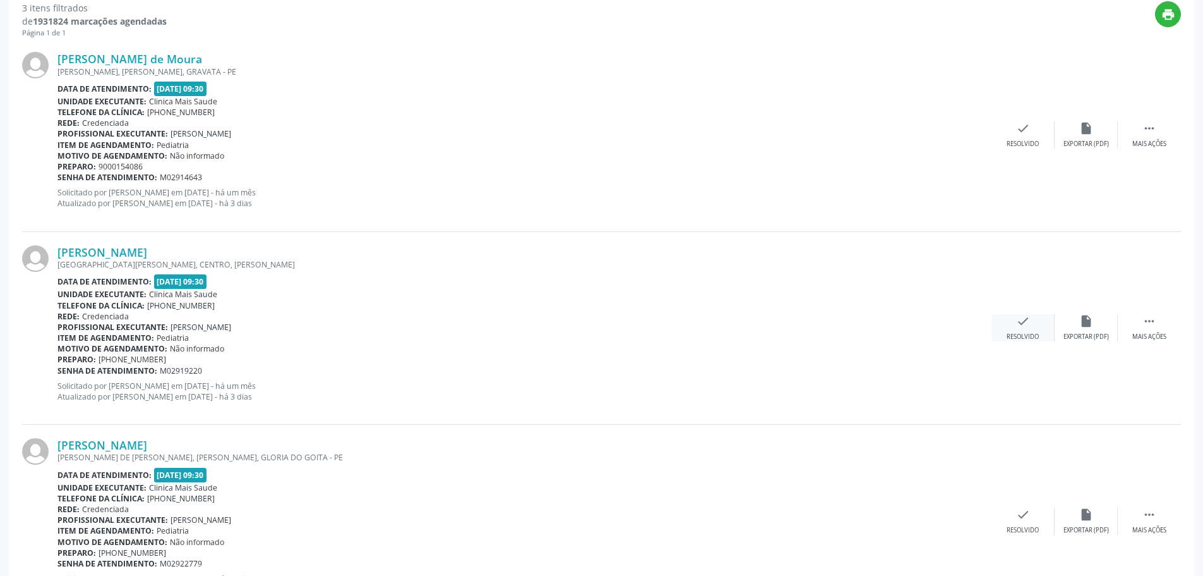
click at [1020, 331] on div "check Resolvido" at bounding box center [1023, 327] width 63 height 27
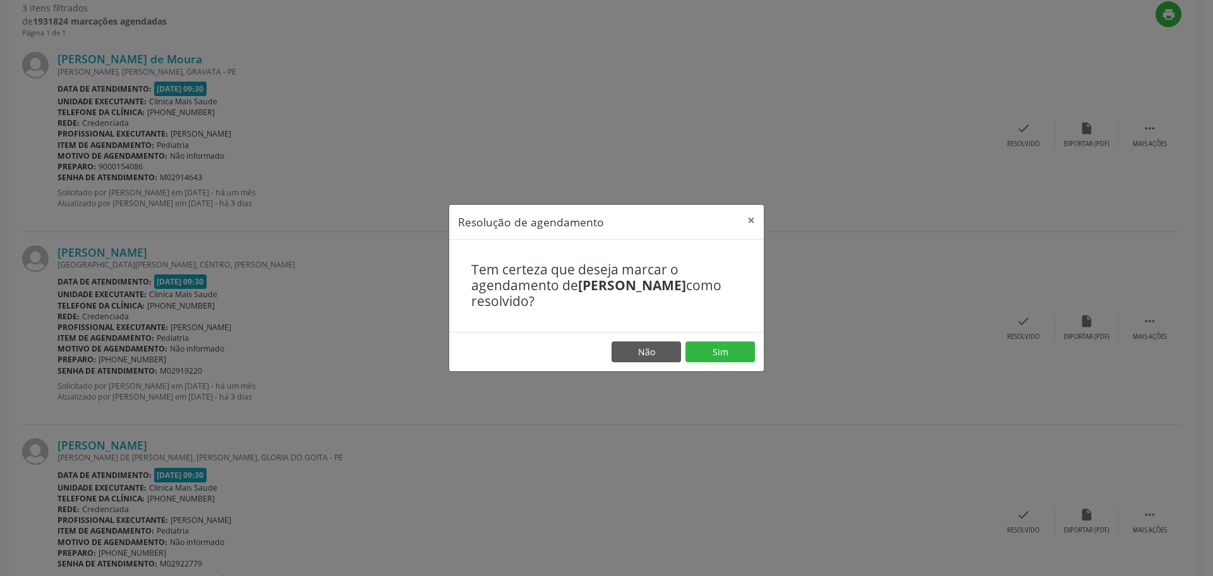
click at [757, 365] on footer "Não Sim" at bounding box center [606, 352] width 315 height 40
click at [750, 361] on button "Sim" at bounding box center [719, 351] width 69 height 21
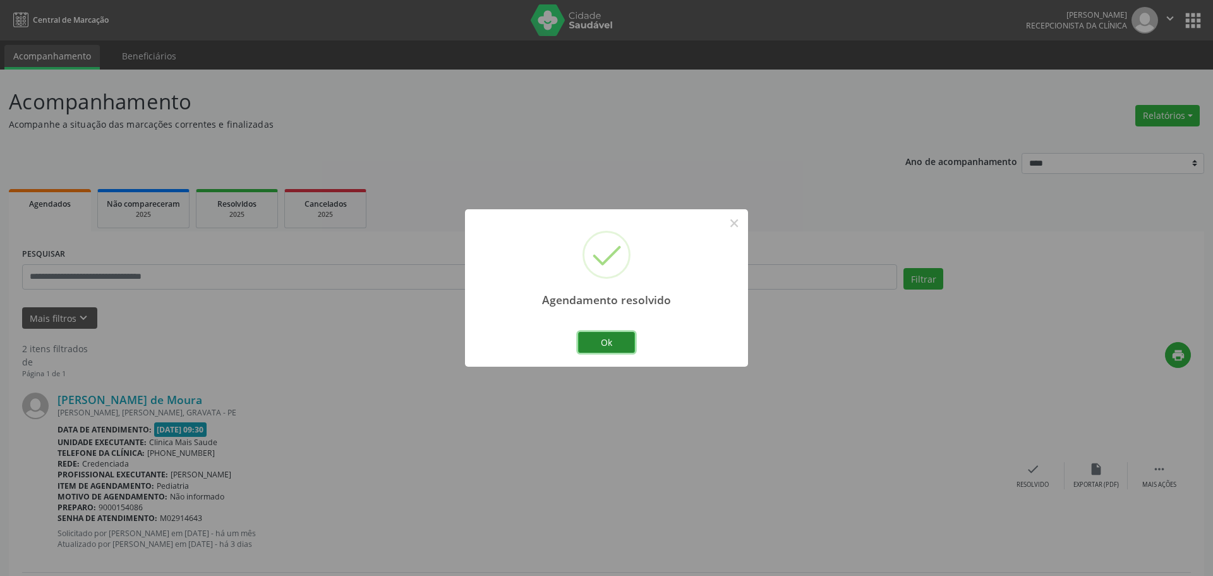
click at [605, 349] on button "Ok" at bounding box center [606, 342] width 57 height 21
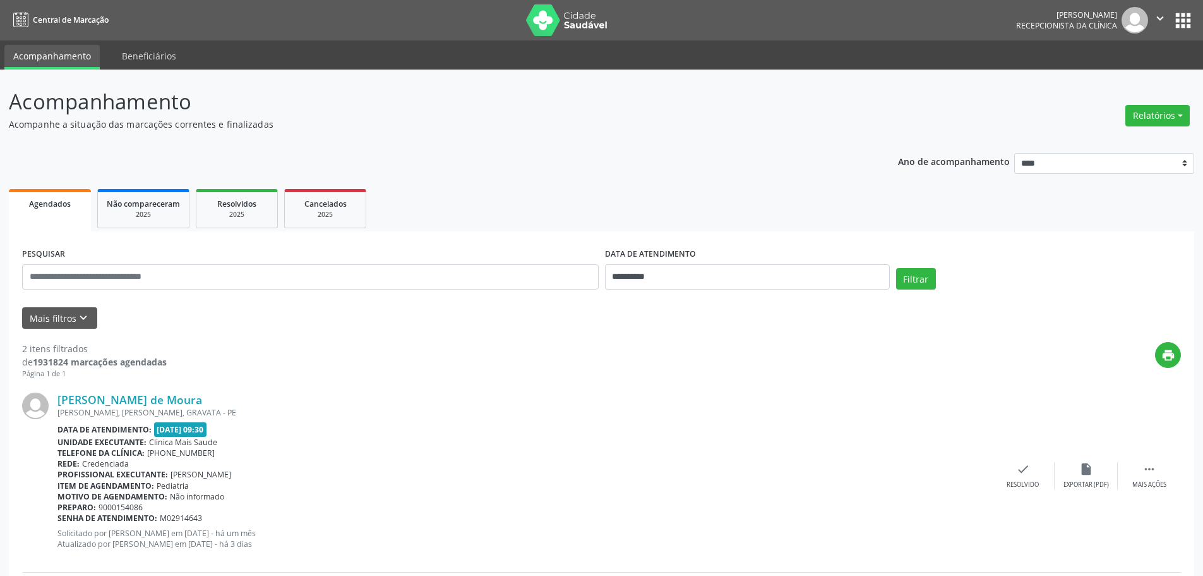
click at [1027, 454] on div "Cecília Andrade de Moura JOSE GONCALVES MELO, PRADO, GRAVATA - PE Data de atend…" at bounding box center [601, 475] width 1159 height 193
click at [1029, 478] on div "check Resolvido" at bounding box center [1023, 475] width 63 height 27
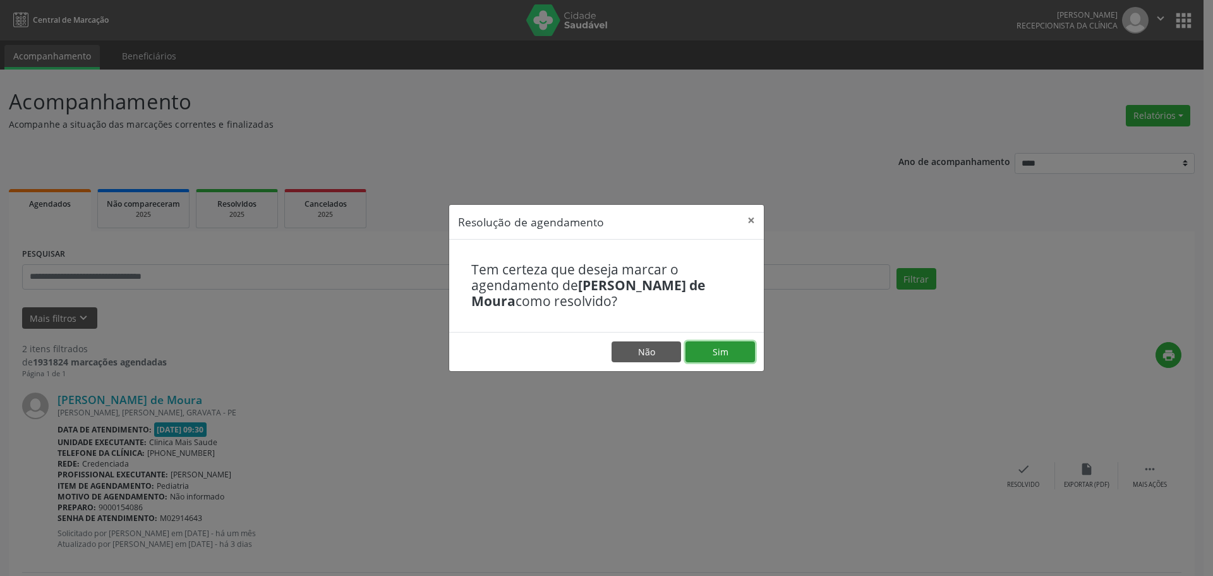
drag, startPoint x: 739, startPoint y: 358, endPoint x: 720, endPoint y: 357, distance: 18.3
click at [739, 357] on button "Sim" at bounding box center [719, 351] width 69 height 21
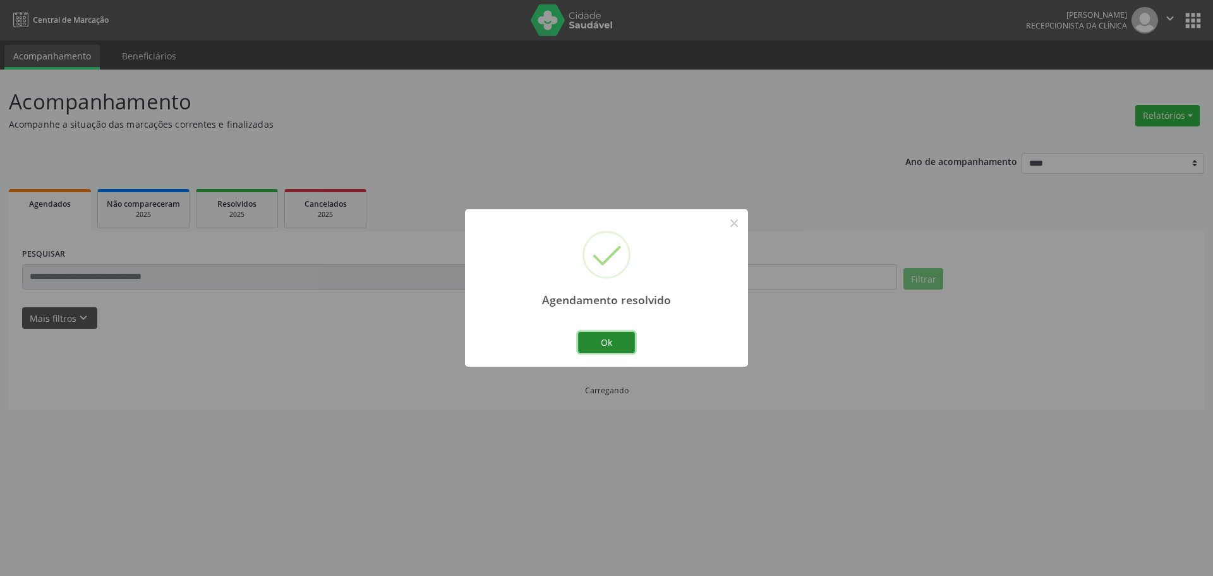
drag, startPoint x: 622, startPoint y: 348, endPoint x: 636, endPoint y: 348, distance: 13.9
click at [622, 348] on button "Ok" at bounding box center [606, 342] width 57 height 21
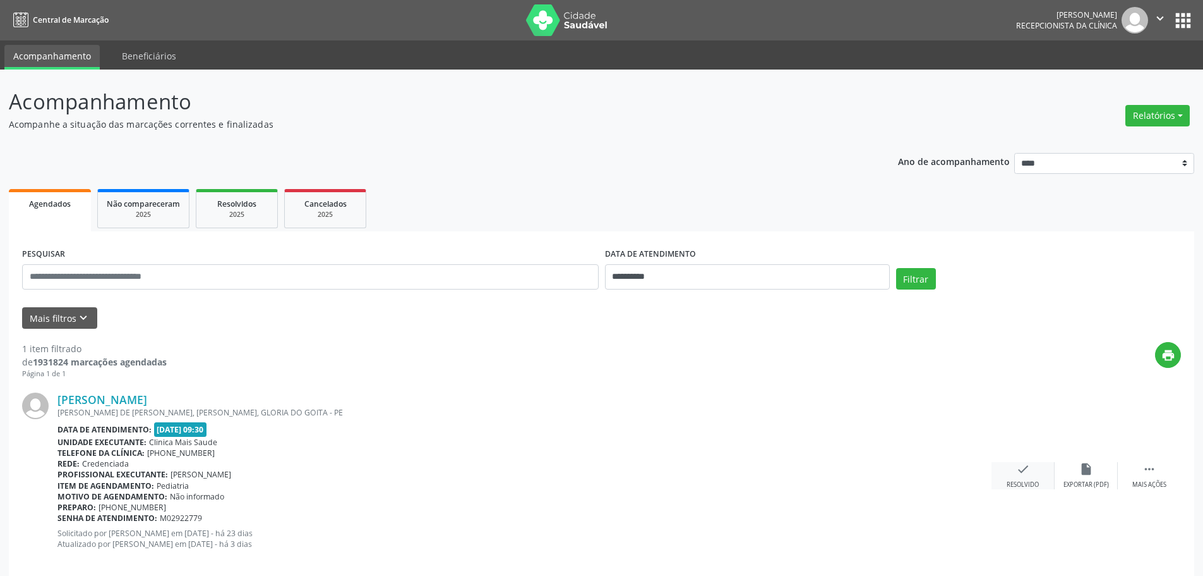
drag, startPoint x: 987, startPoint y: 498, endPoint x: 998, endPoint y: 488, distance: 14.3
click at [992, 496] on div "Ana Beatriz da Silva Nascimento MANOEL PESSOA DE LUNA FILHO, AMAURI, GLORIA DO …" at bounding box center [601, 475] width 1159 height 192
click at [1001, 486] on div "check Resolvido" at bounding box center [1023, 475] width 63 height 27
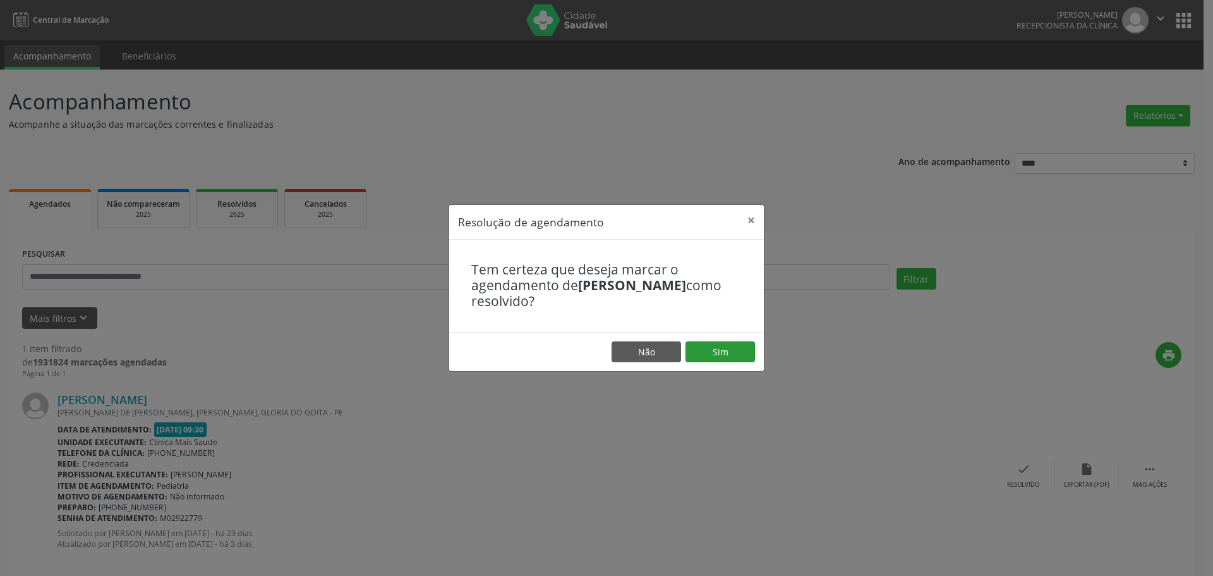
drag, startPoint x: 748, startPoint y: 336, endPoint x: 731, endPoint y: 345, distance: 19.2
click at [747, 336] on footer "Não Sim" at bounding box center [606, 352] width 315 height 40
click at [731, 348] on button "Sim" at bounding box center [719, 351] width 69 height 21
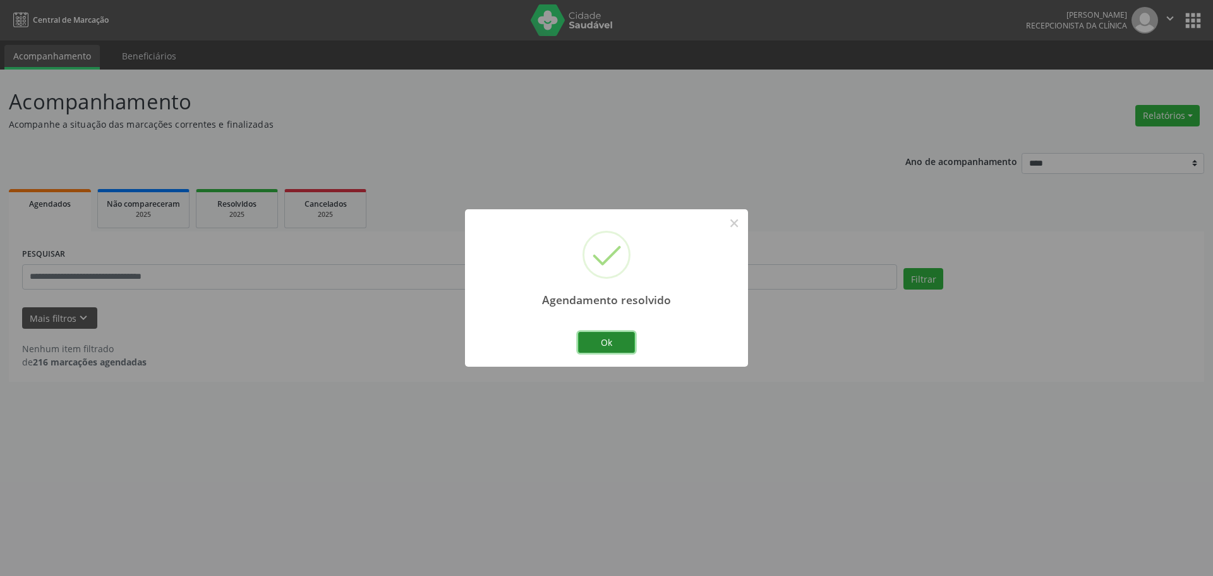
click at [605, 334] on button "Ok" at bounding box center [606, 342] width 57 height 21
